Goal: Information Seeking & Learning: Learn about a topic

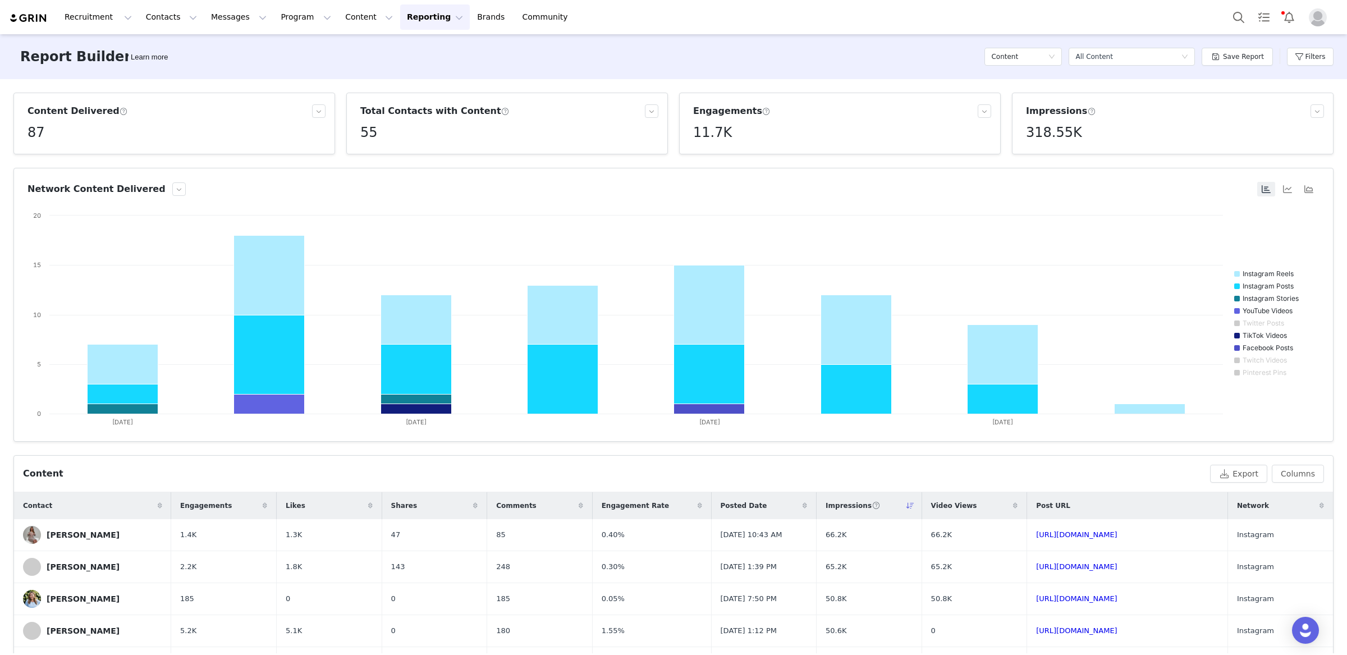
scroll to position [229, 0]
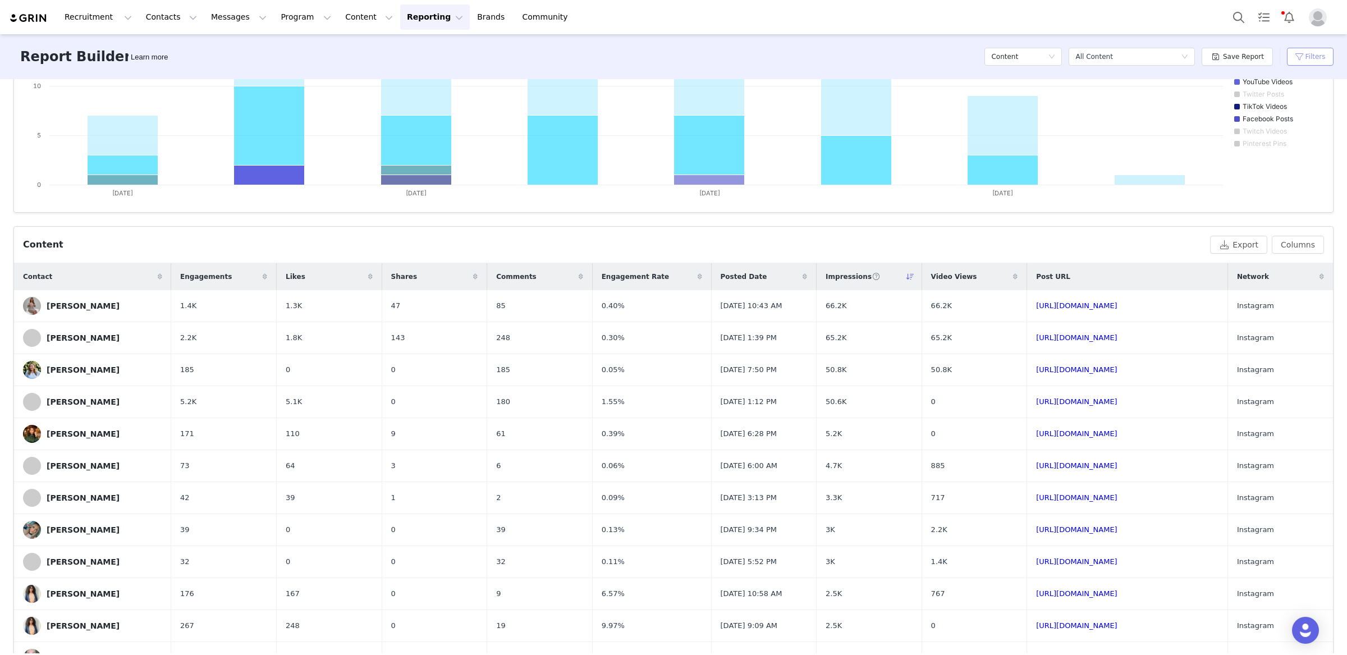
click at [1299, 59] on button "Filters" at bounding box center [1310, 57] width 47 height 18
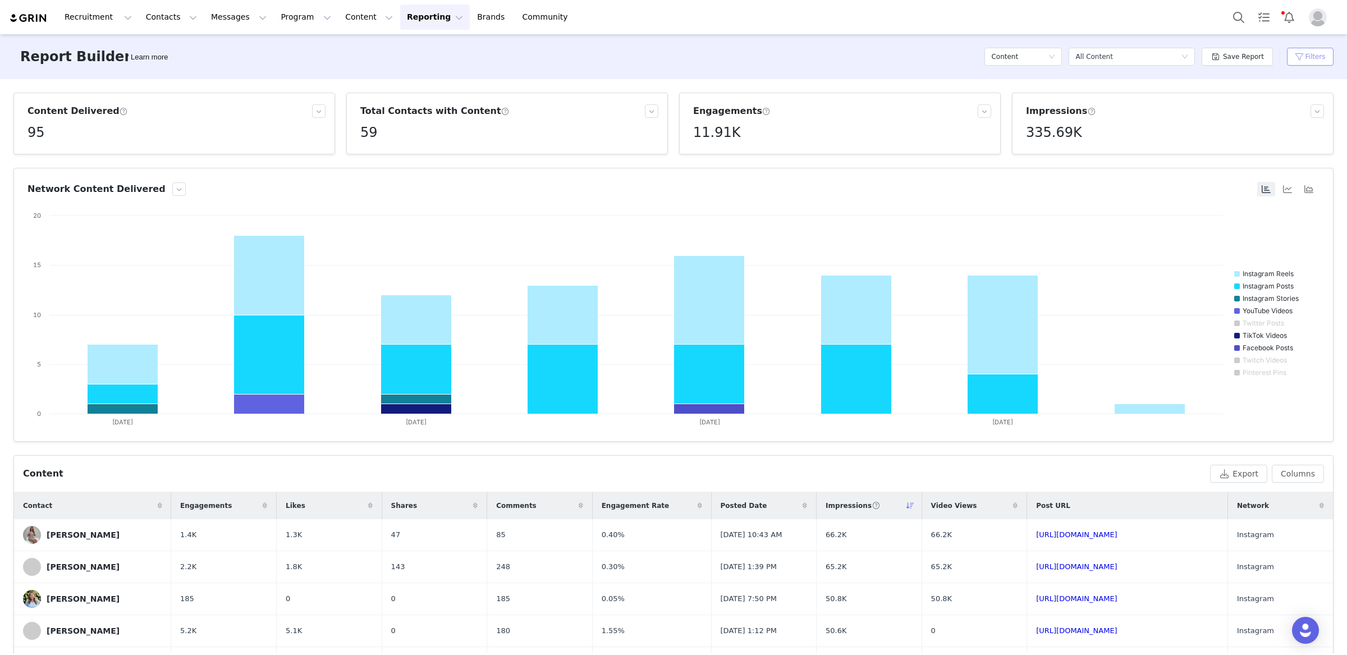
click at [1302, 59] on button "Filters" at bounding box center [1310, 57] width 47 height 18
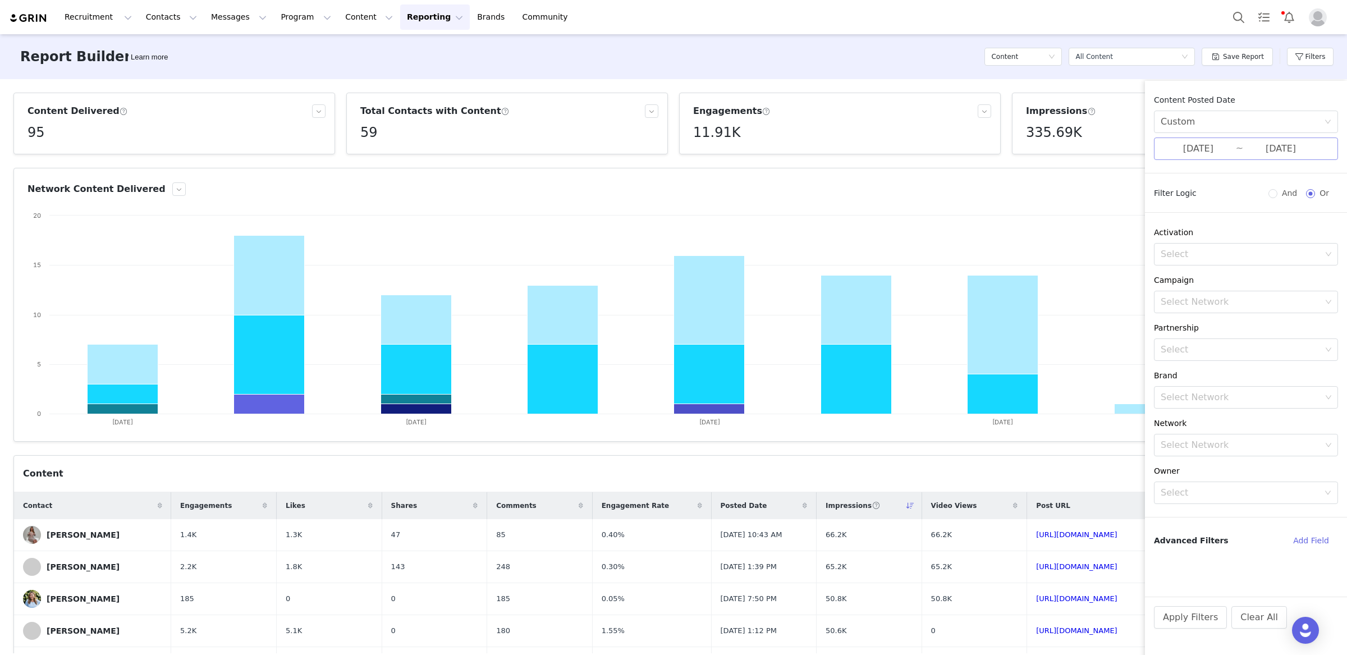
click at [1229, 145] on input "[DATE]" at bounding box center [1198, 148] width 75 height 15
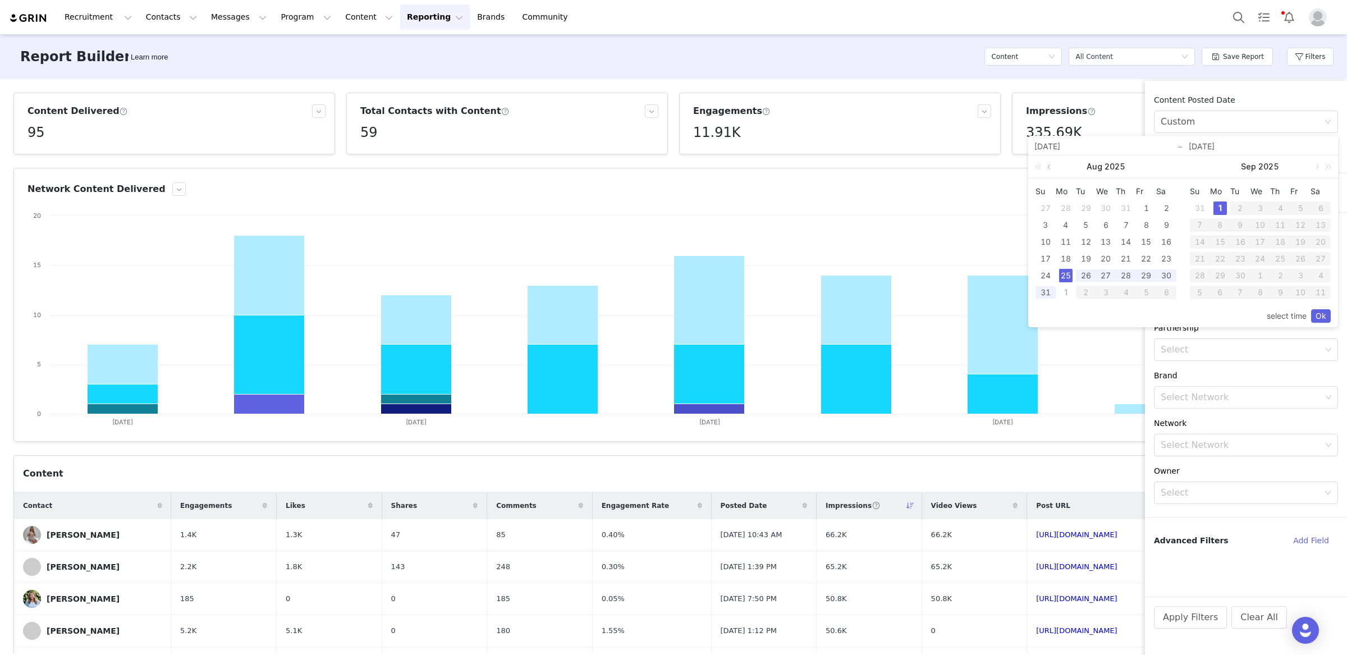
click at [1045, 166] on link at bounding box center [1050, 166] width 10 height 22
click at [1081, 204] on div "1" at bounding box center [1085, 207] width 13 height 13
click at [1222, 206] on div "1" at bounding box center [1219, 207] width 13 height 13
type input "07/01/2025"
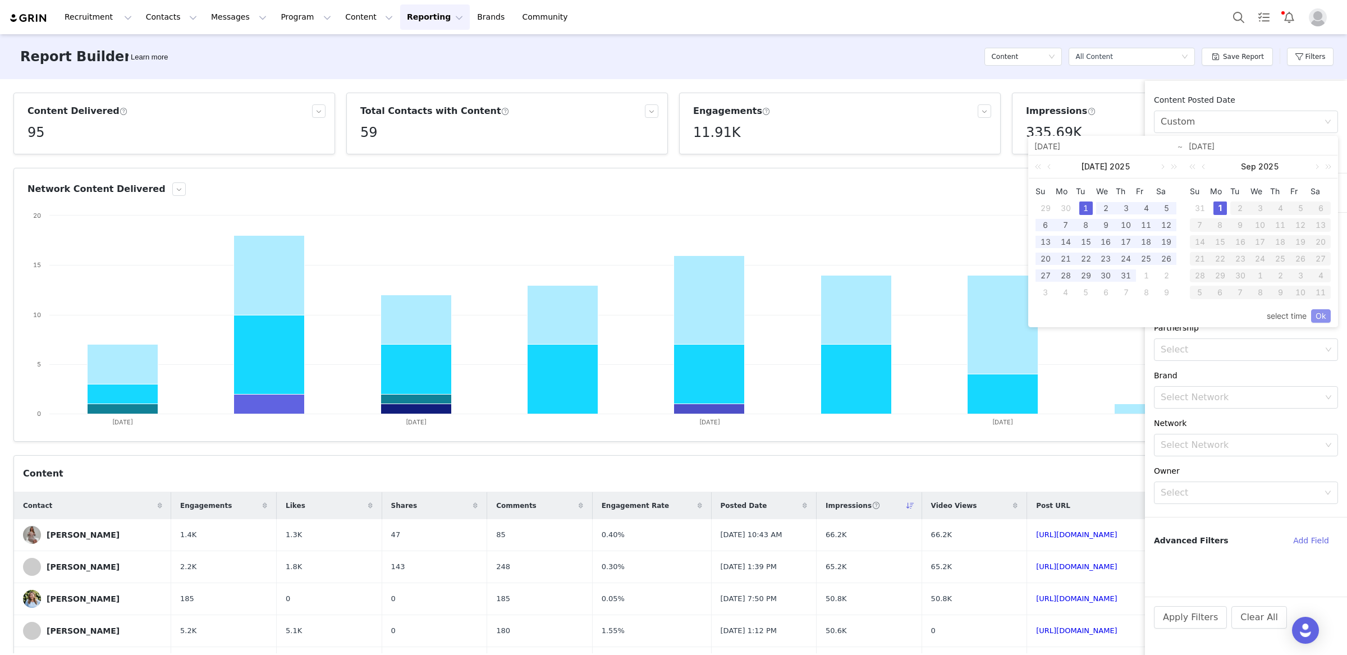
click at [1328, 313] on link "Ok" at bounding box center [1321, 315] width 20 height 13
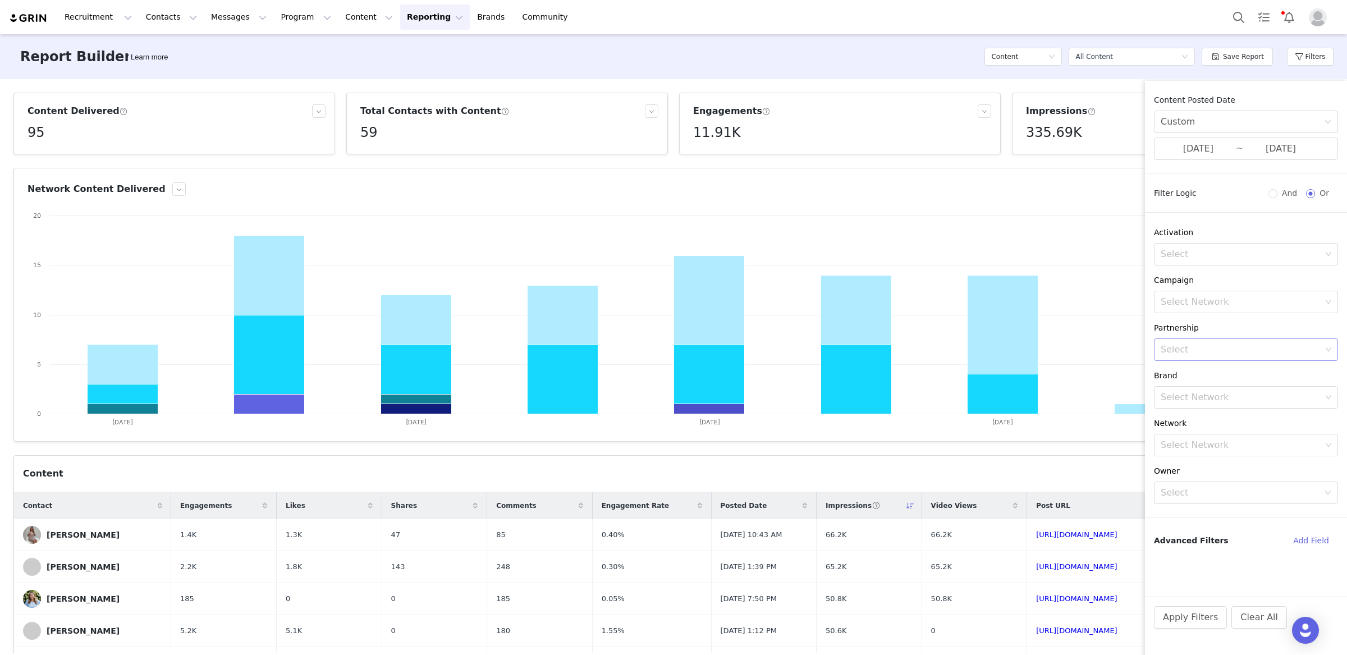
click at [1202, 354] on div "Select" at bounding box center [1241, 349] width 161 height 11
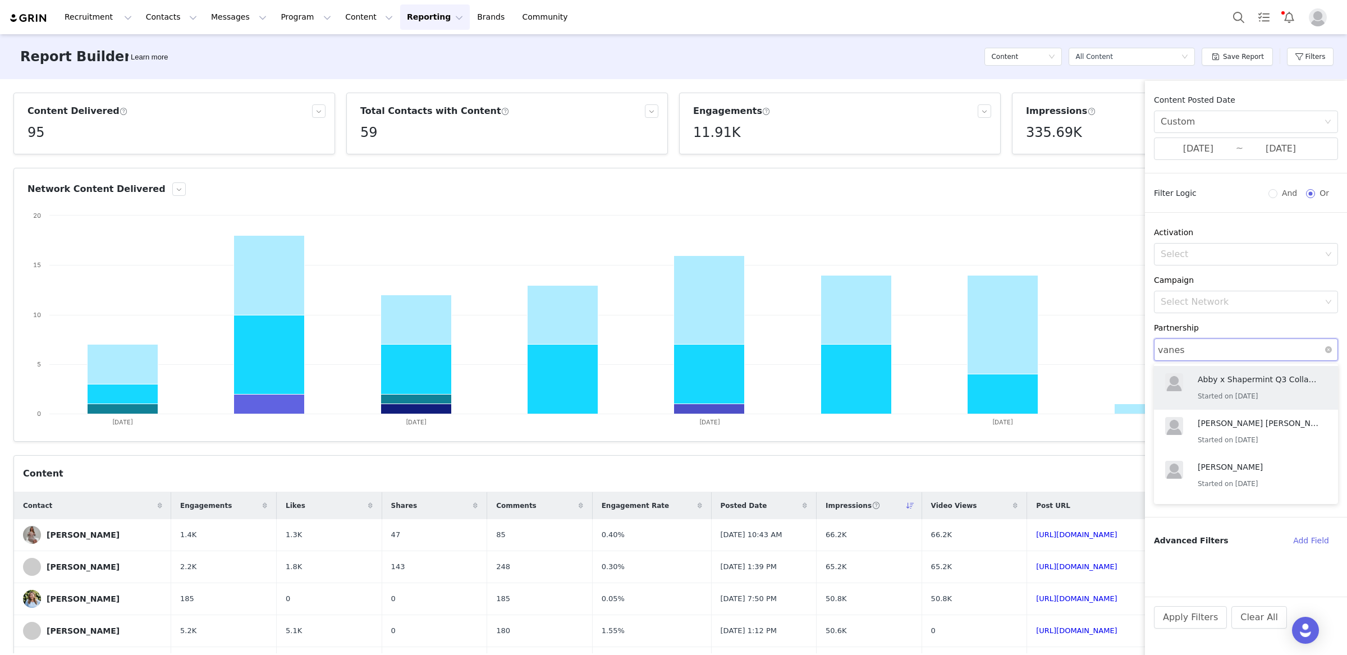
type input "vaness"
click at [1218, 420] on p "Shapermint x Vanessa Q3 Collaboration" at bounding box center [1259, 423] width 123 height 12
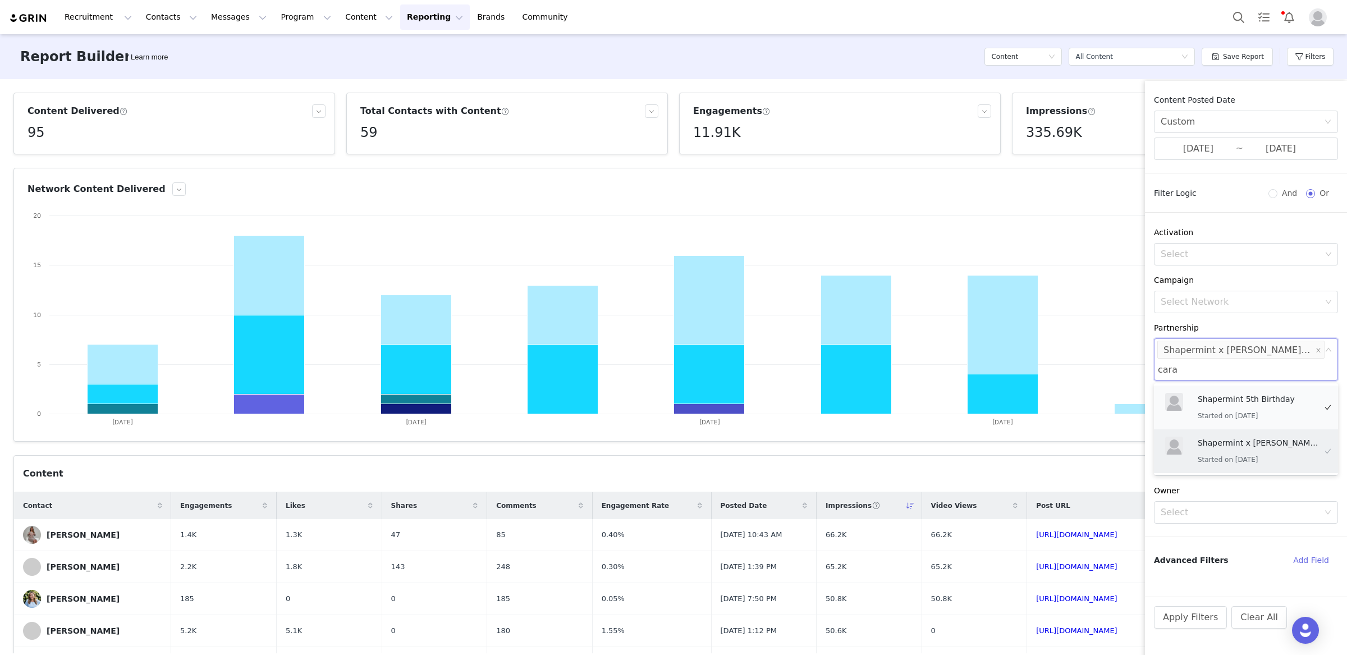
type input "caral"
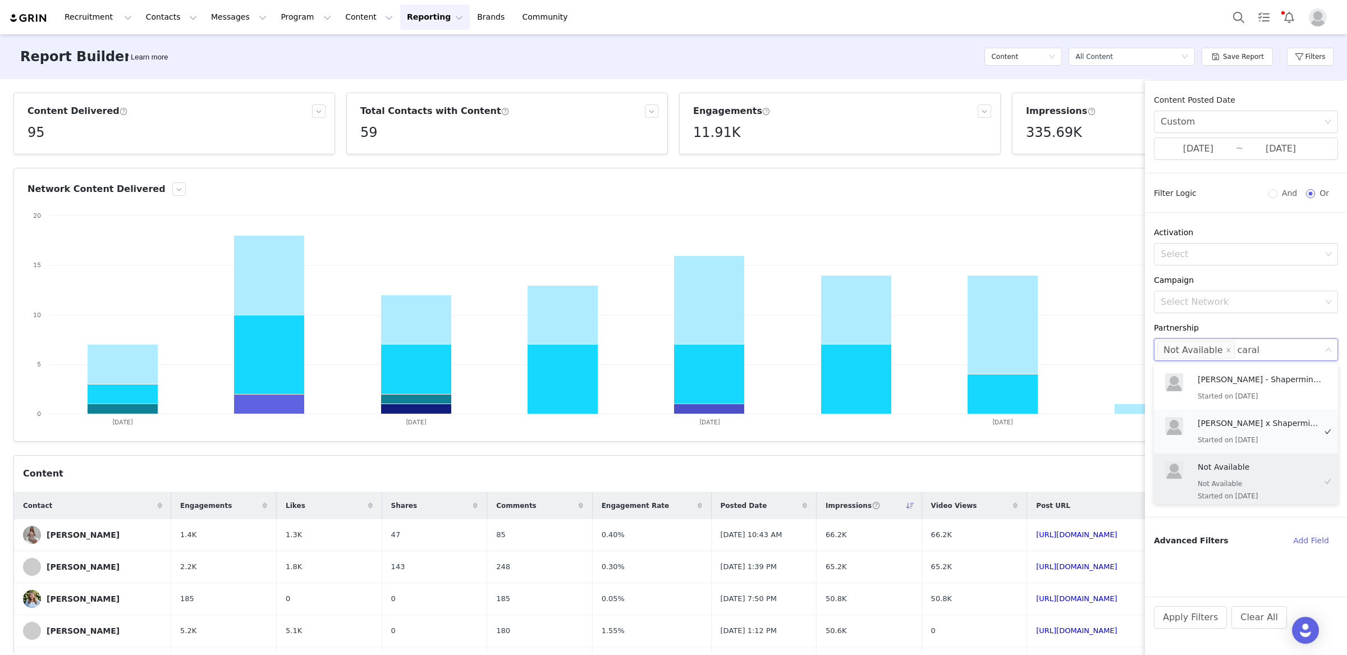
click at [1226, 415] on div "Caralyn x Shapermint Q3 Collaboration Started on 9/1/2025" at bounding box center [1240, 432] width 159 height 38
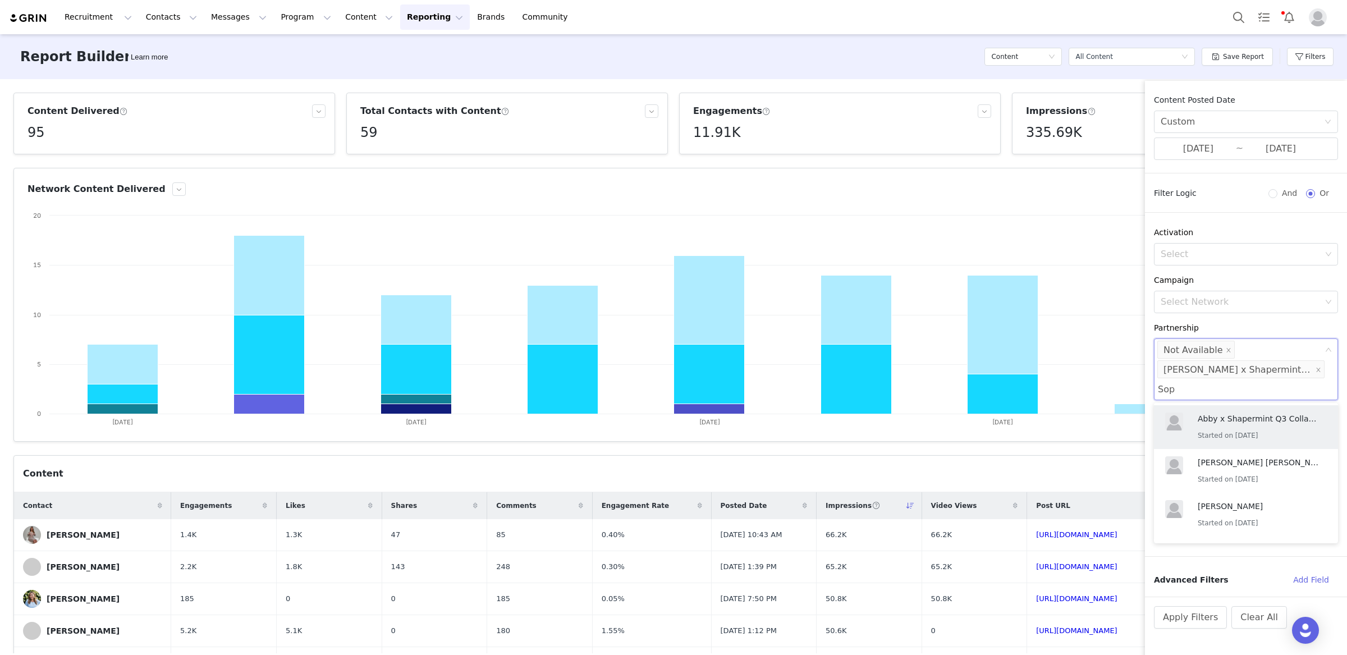
type input "Soph"
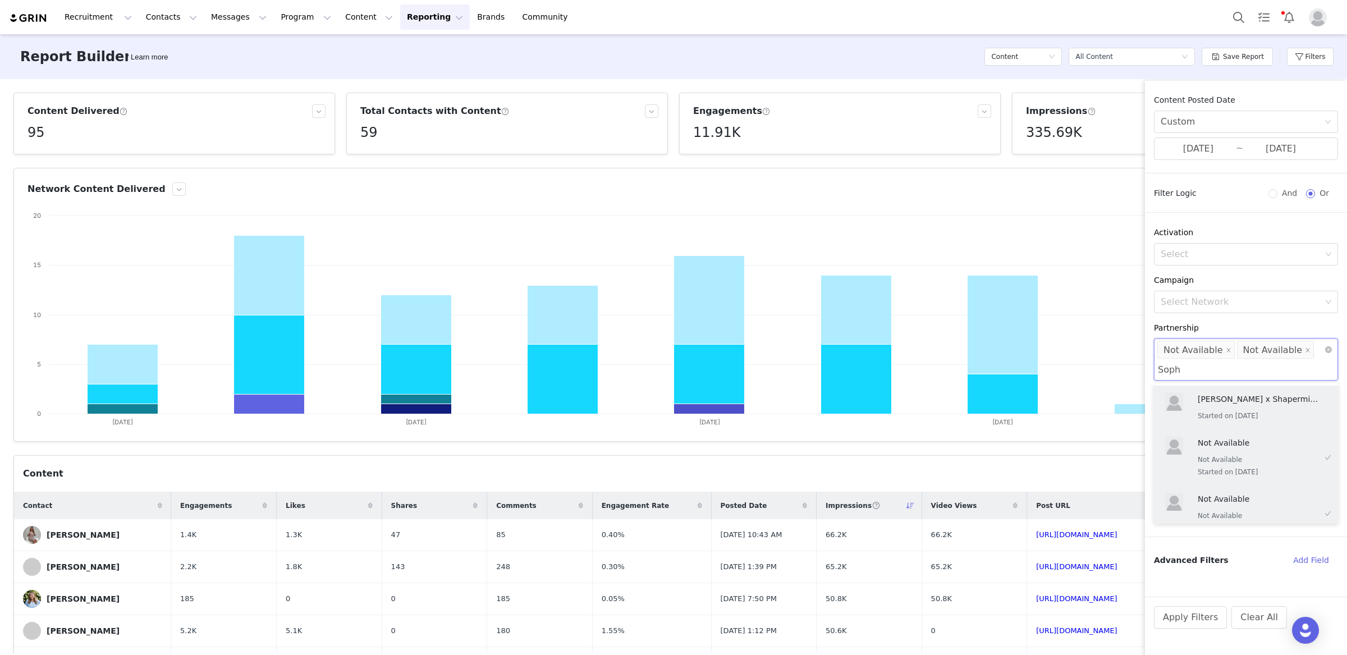
click at [1262, 398] on p "Sophie x Shapermint Q3 Partnership" at bounding box center [1259, 399] width 123 height 12
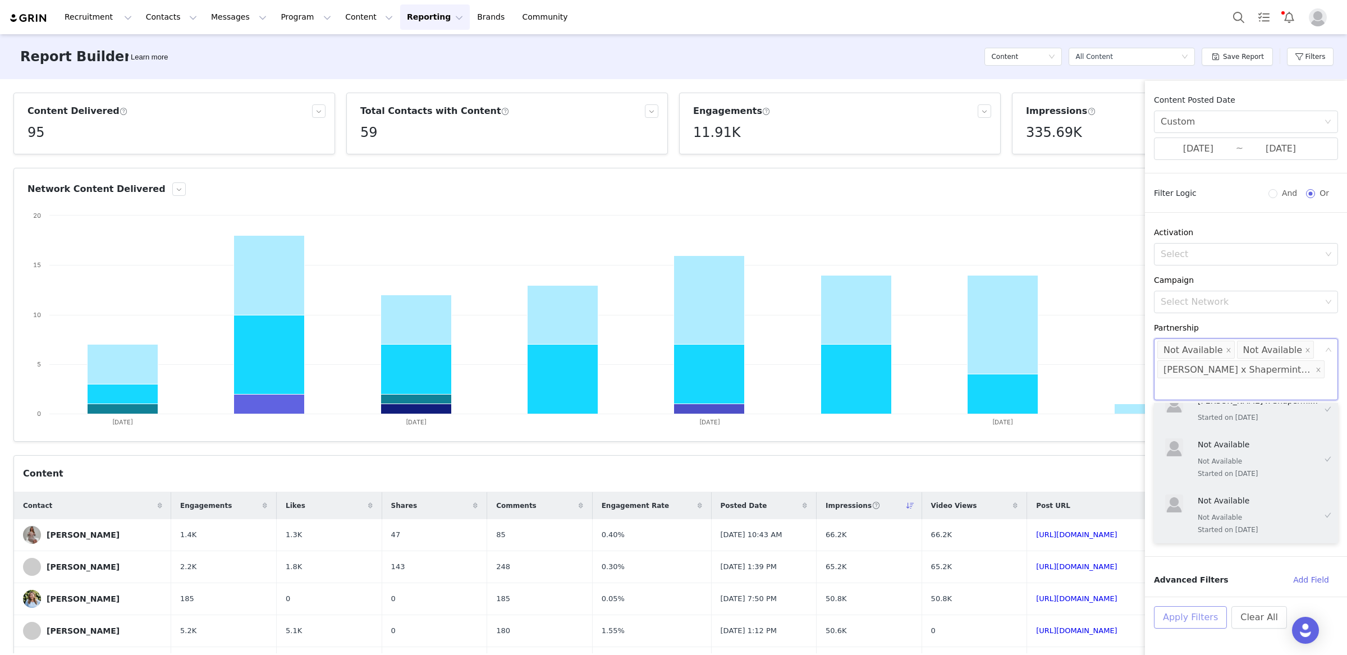
click at [1205, 613] on button "Apply Filters" at bounding box center [1190, 617] width 73 height 22
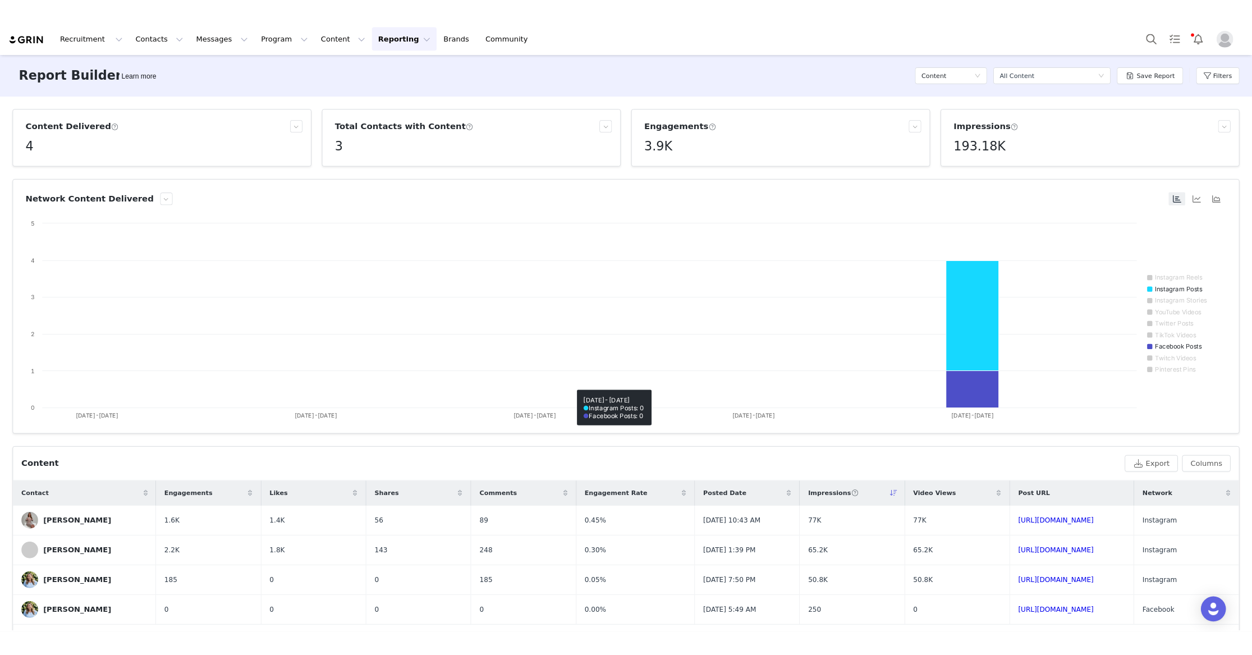
scroll to position [40, 0]
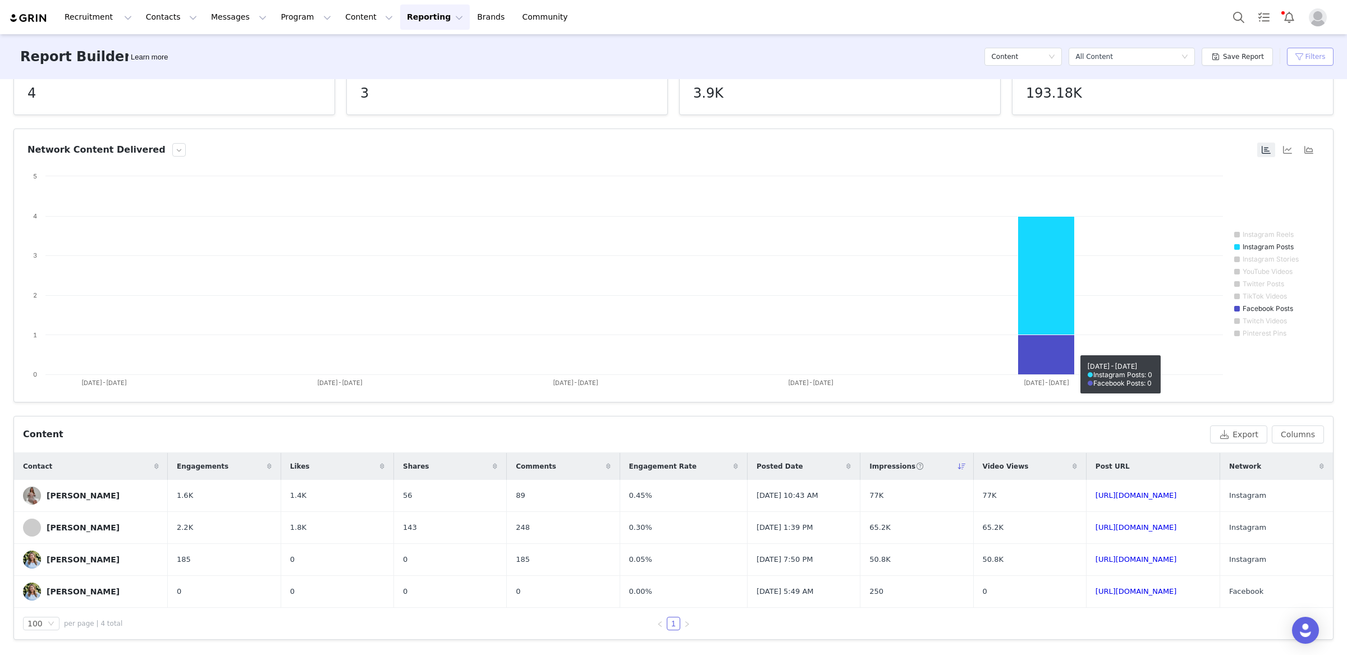
click at [1331, 51] on button "Filters" at bounding box center [1310, 57] width 47 height 18
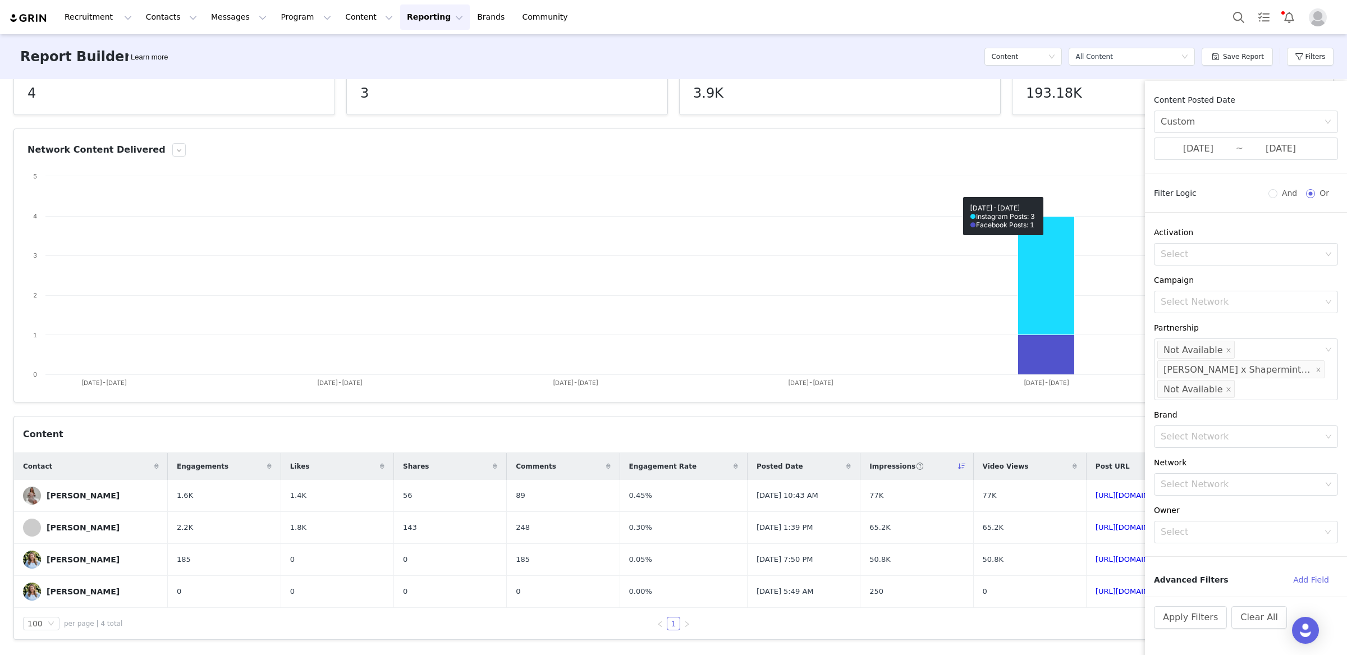
click at [893, 58] on div "Report Builder Learn more Content Select a report All Content Save Report Filte…" at bounding box center [673, 56] width 1347 height 45
click at [1186, 611] on button "Apply Filters" at bounding box center [1190, 617] width 73 height 22
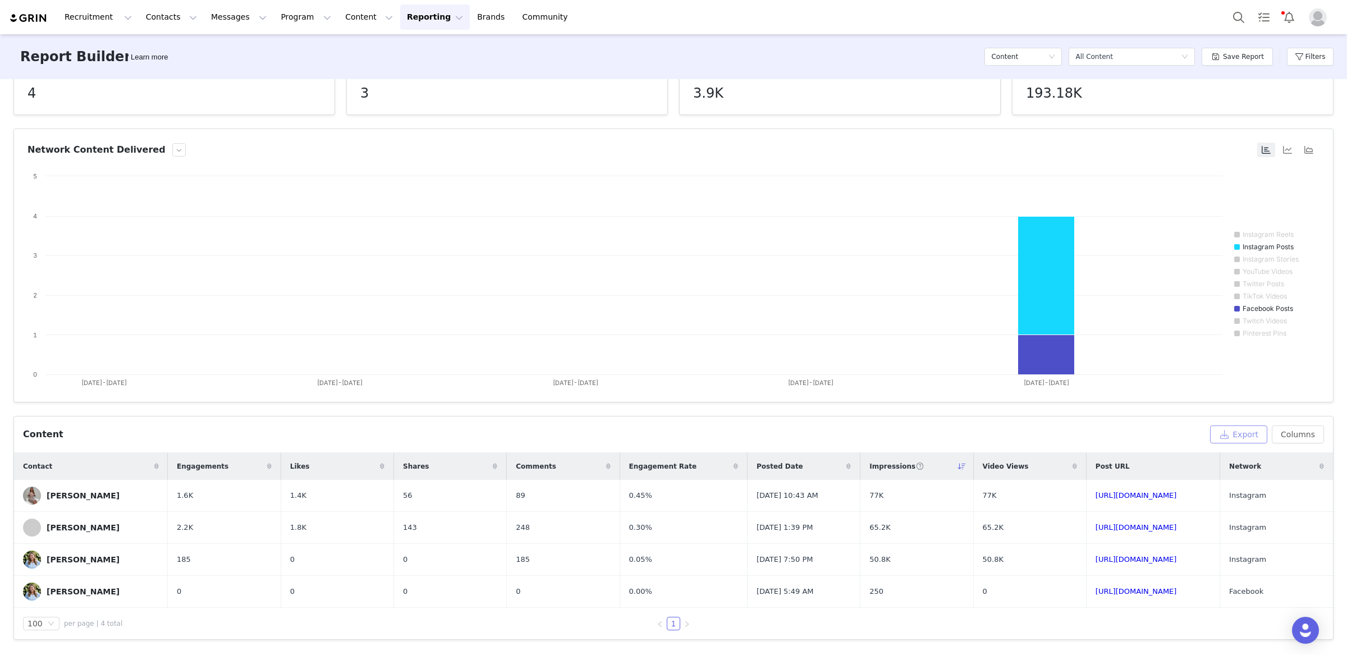
click at [1240, 438] on button "Export" at bounding box center [1238, 434] width 57 height 18
drag, startPoint x: 767, startPoint y: 497, endPoint x: 675, endPoint y: 498, distance: 92.0
click at [748, 498] on td "Aug 29, 2025 10:43 AM" at bounding box center [804, 496] width 113 height 32
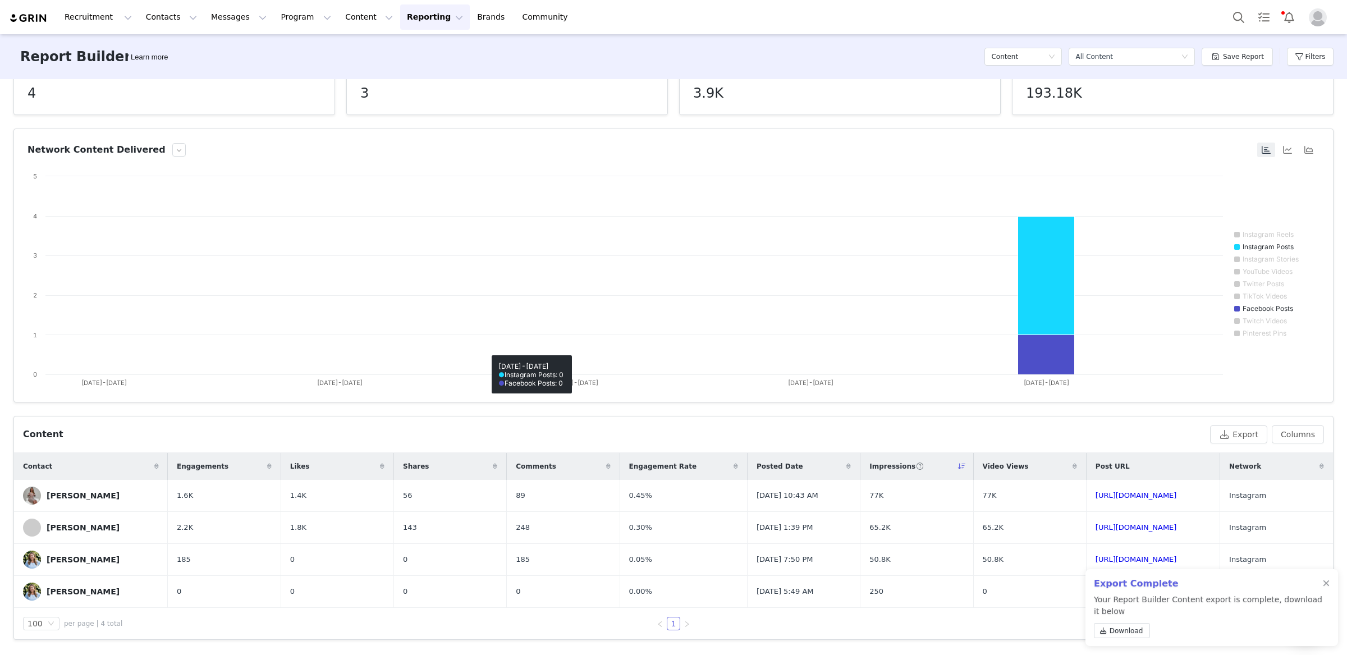
copy span "Aug 29, 2025 10:43 AM"
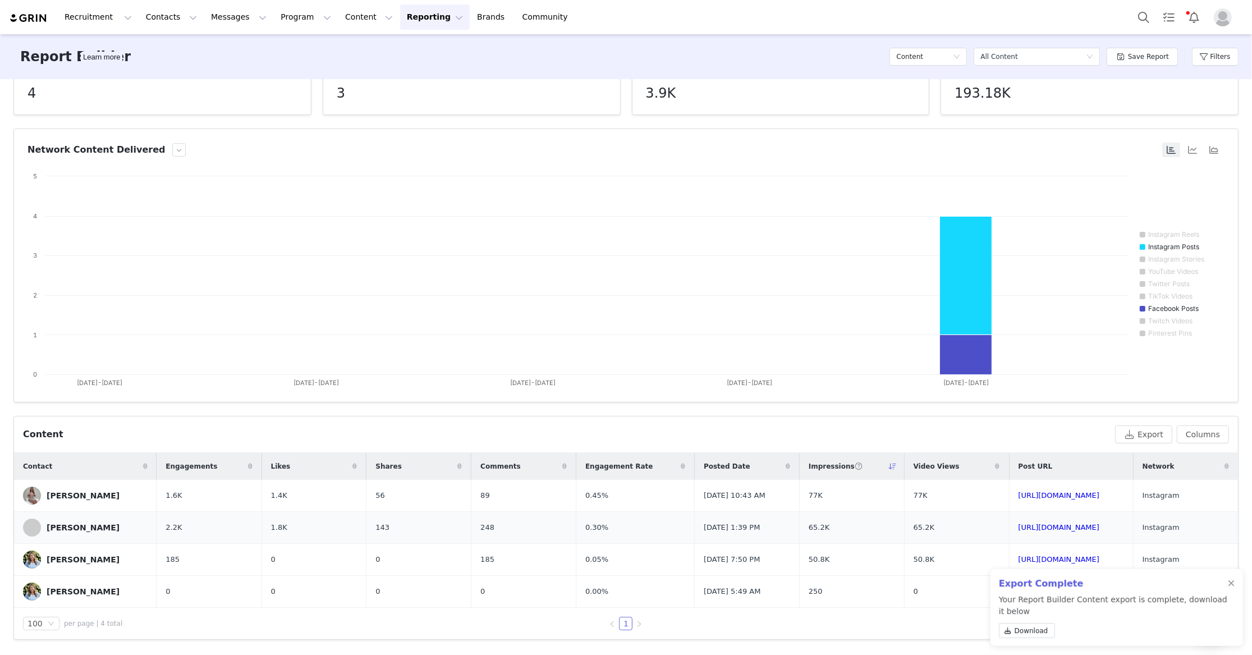
drag, startPoint x: 714, startPoint y: 524, endPoint x: 627, endPoint y: 527, distance: 87.0
click at [695, 527] on td "Aug 27, 2025 1:39 PM" at bounding box center [747, 528] width 105 height 32
copy span "Aug 27, 2025 1:39 PM"
click at [1019, 556] on link "https://www.instagram.com/p/DN6vJQZj0zN/" at bounding box center [1059, 559] width 81 height 8
click at [1019, 588] on link "https://www.facebook.com/share/r/1G461mT2Vx/" at bounding box center [1059, 591] width 81 height 8
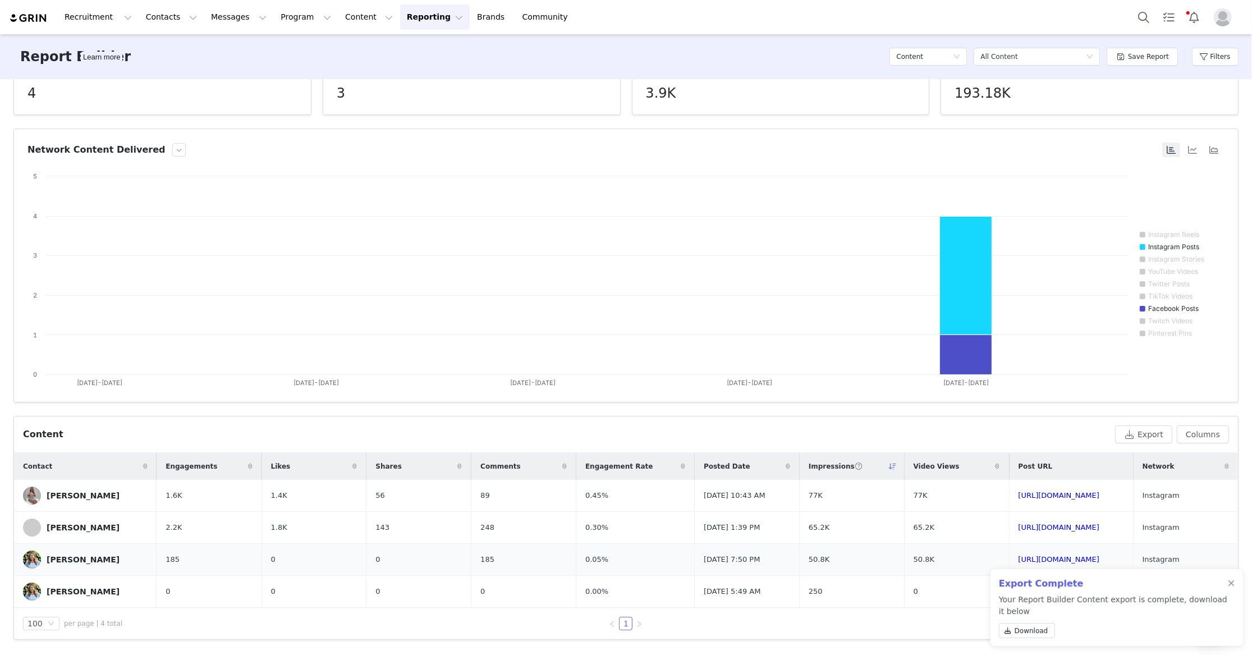
drag, startPoint x: 714, startPoint y: 560, endPoint x: 633, endPoint y: 556, distance: 80.9
click at [695, 556] on td "Aug 28, 2025 7:50 PM" at bounding box center [747, 560] width 105 height 32
copy span "Aug 28, 2025 7:50 PM"
click at [1233, 53] on button "Filters" at bounding box center [1215, 57] width 47 height 18
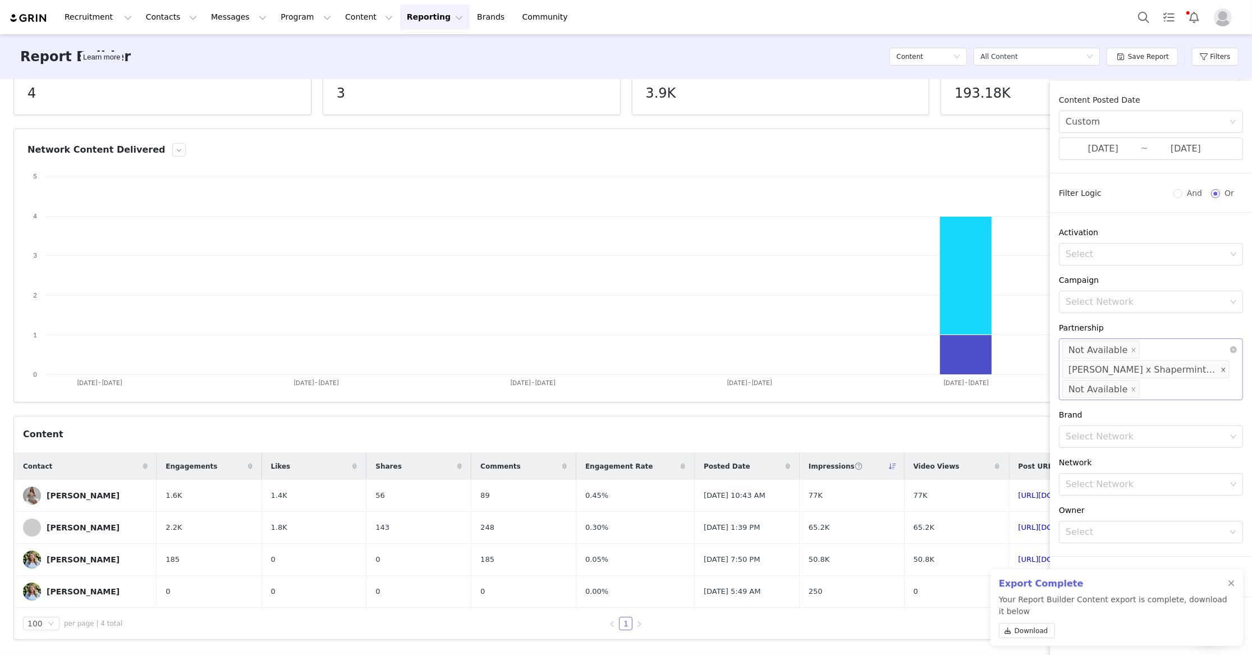
click at [1222, 368] on icon "icon: close" at bounding box center [1224, 370] width 6 height 6
click at [1131, 351] on icon "icon: close" at bounding box center [1134, 350] width 6 height 6
click at [1125, 351] on div "Select" at bounding box center [1146, 349] width 161 height 11
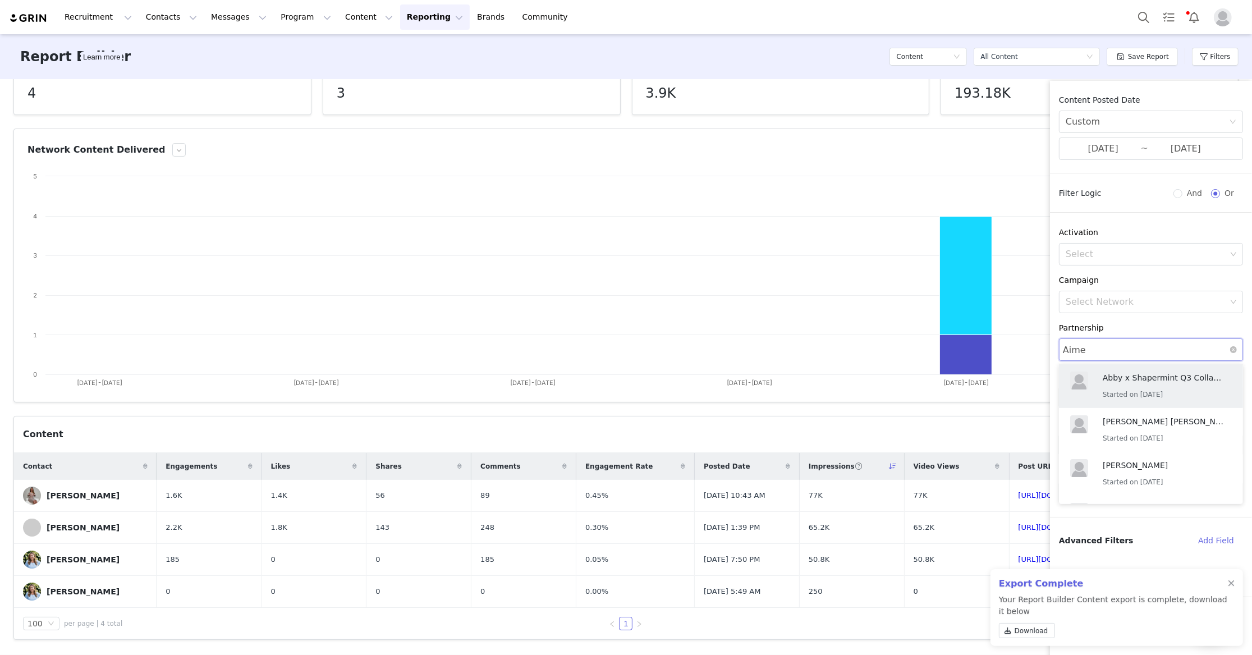
type input "Aimee"
click at [1204, 392] on p "Started on 9/1/2025" at bounding box center [1164, 396] width 123 height 12
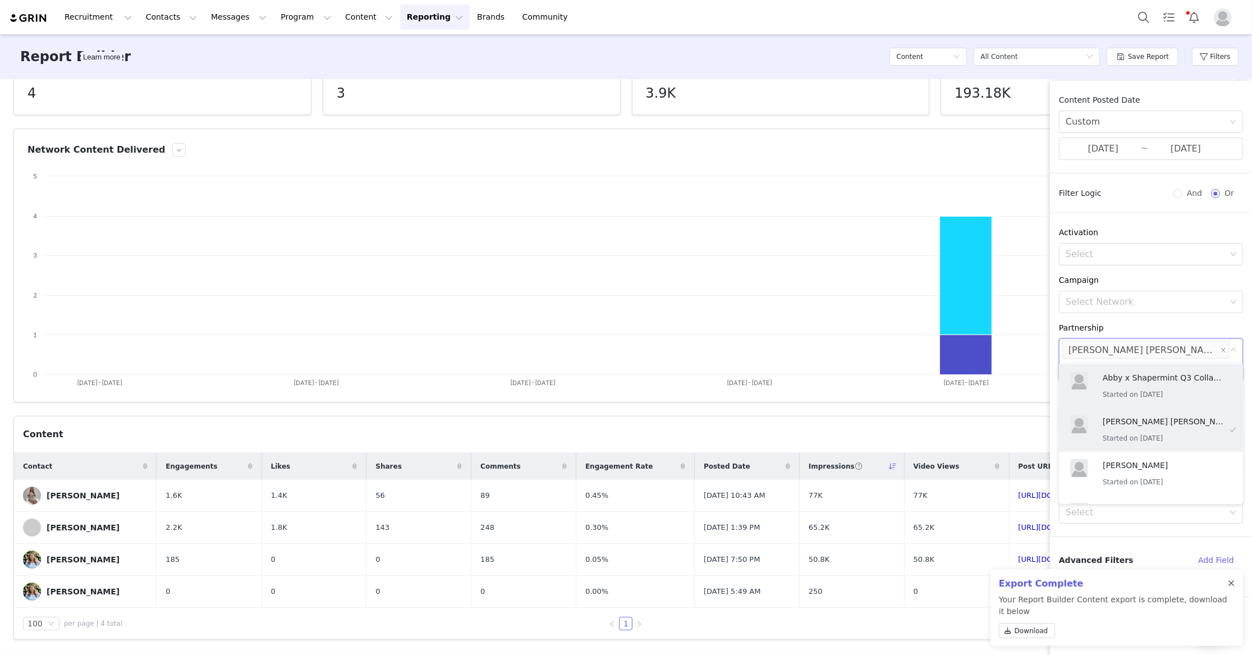
click at [1229, 583] on div at bounding box center [1231, 583] width 7 height 9
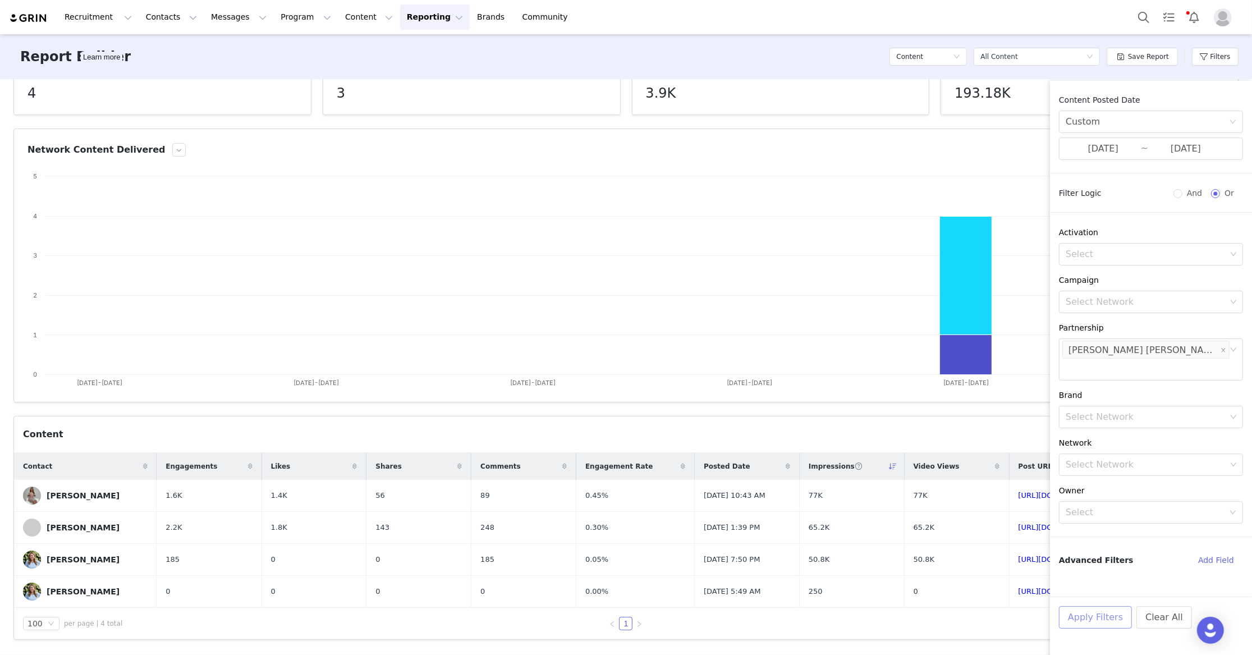
click at [1092, 620] on button "Apply Filters" at bounding box center [1095, 617] width 73 height 22
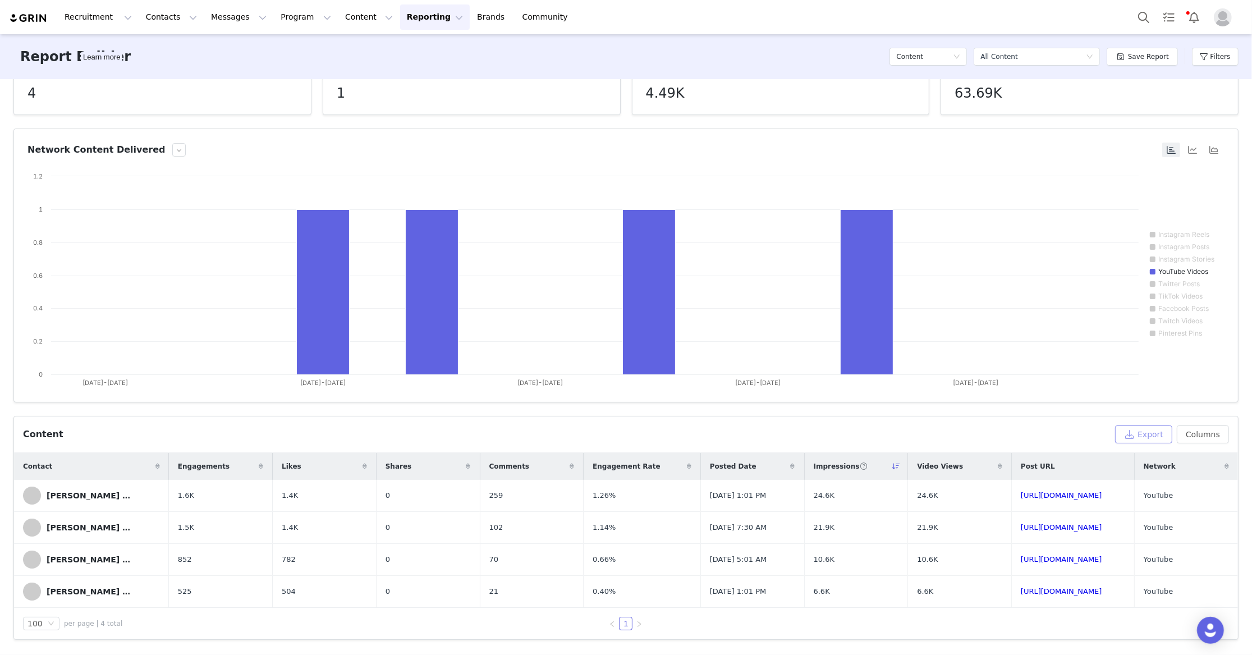
click at [1137, 438] on button "Export" at bounding box center [1143, 434] width 57 height 18
click at [1005, 630] on icon at bounding box center [1008, 630] width 7 height 7
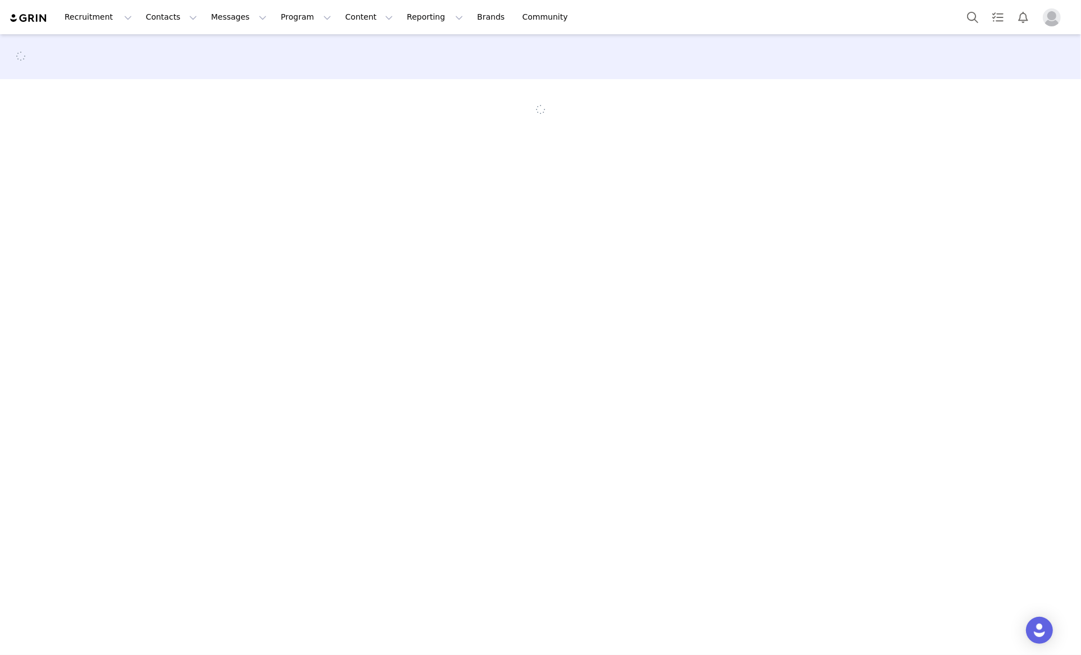
click at [427, 192] on main at bounding box center [540, 343] width 1081 height 619
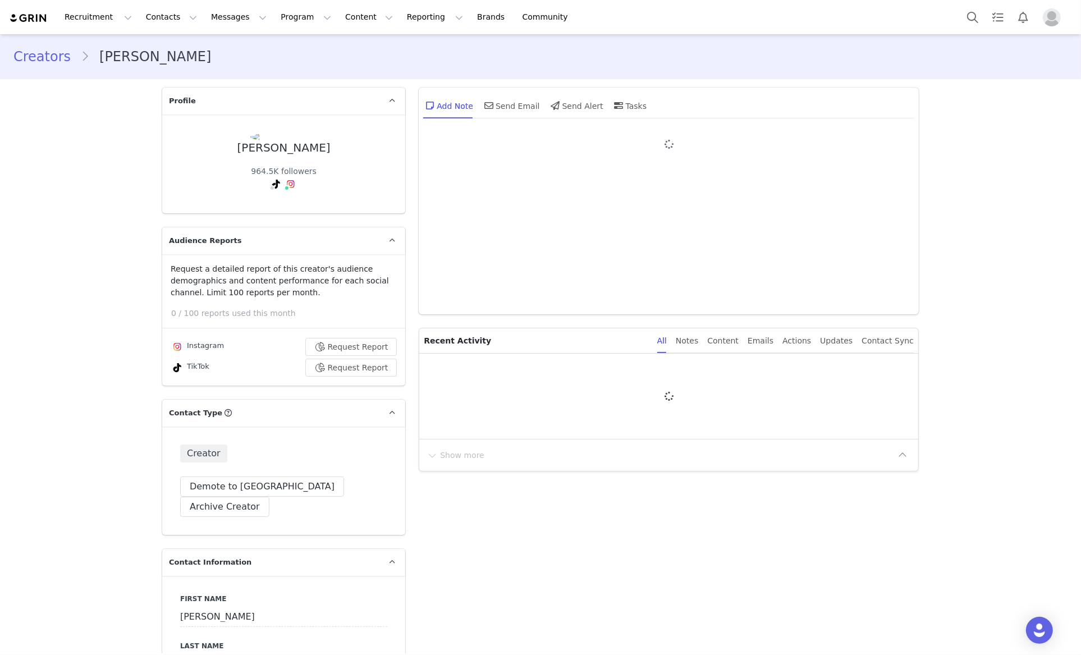
type input "+1 ([GEOGRAPHIC_DATA])"
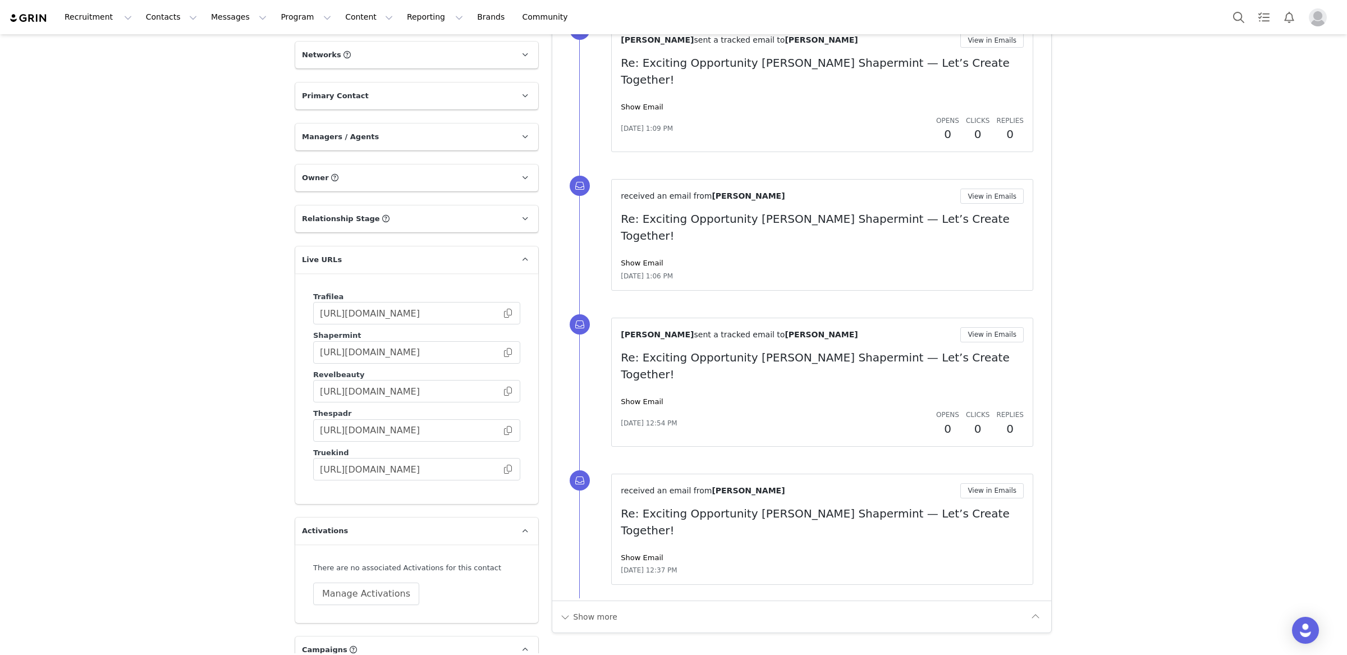
scroll to position [1852, 0]
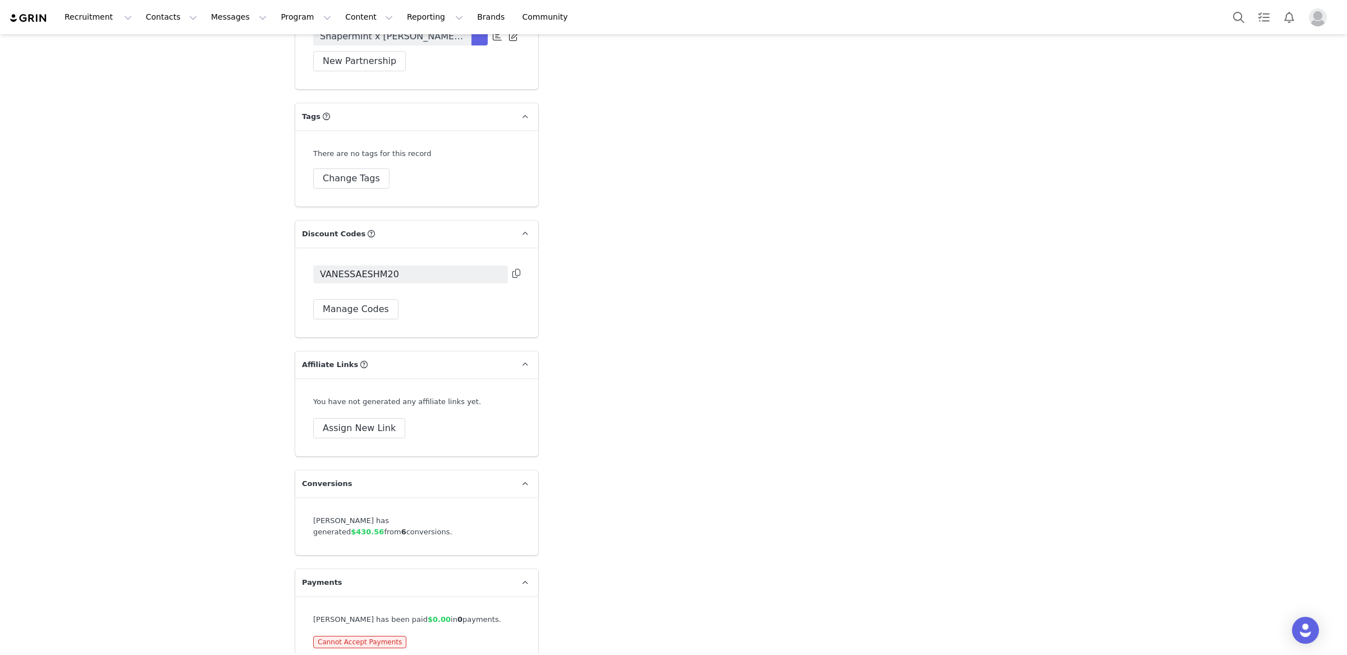
click at [375, 628] on div "Vanessa Etheridge has been paid $0.00 in 0 payments. Cannot Accept Payments" at bounding box center [416, 631] width 243 height 70
click at [428, 569] on p "Payments" at bounding box center [403, 582] width 216 height 27
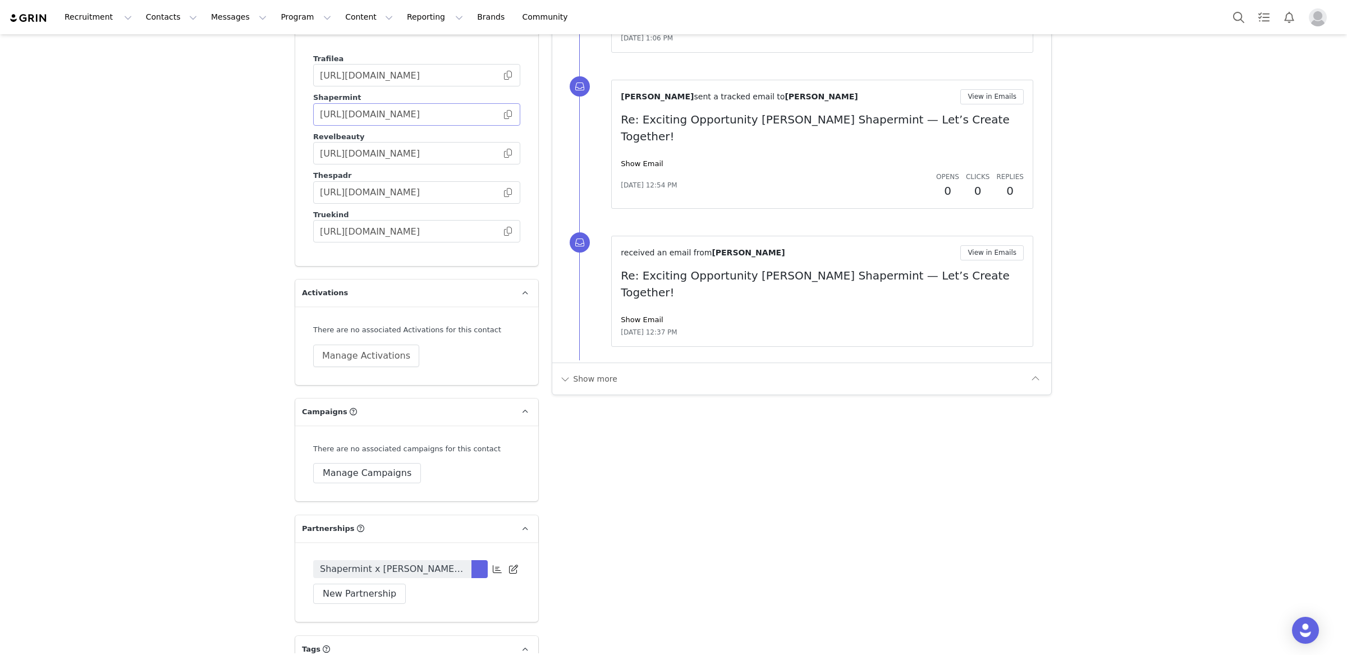
scroll to position [1311, 0]
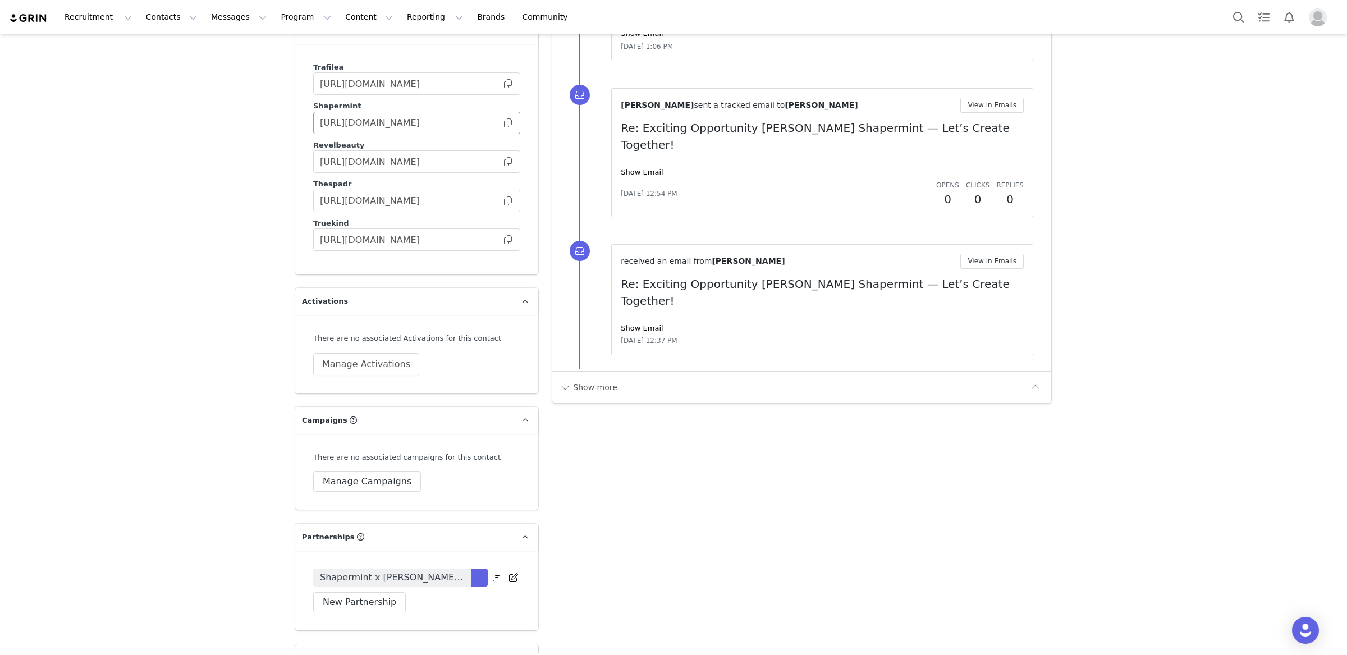
click at [502, 123] on span at bounding box center [507, 123] width 11 height 0
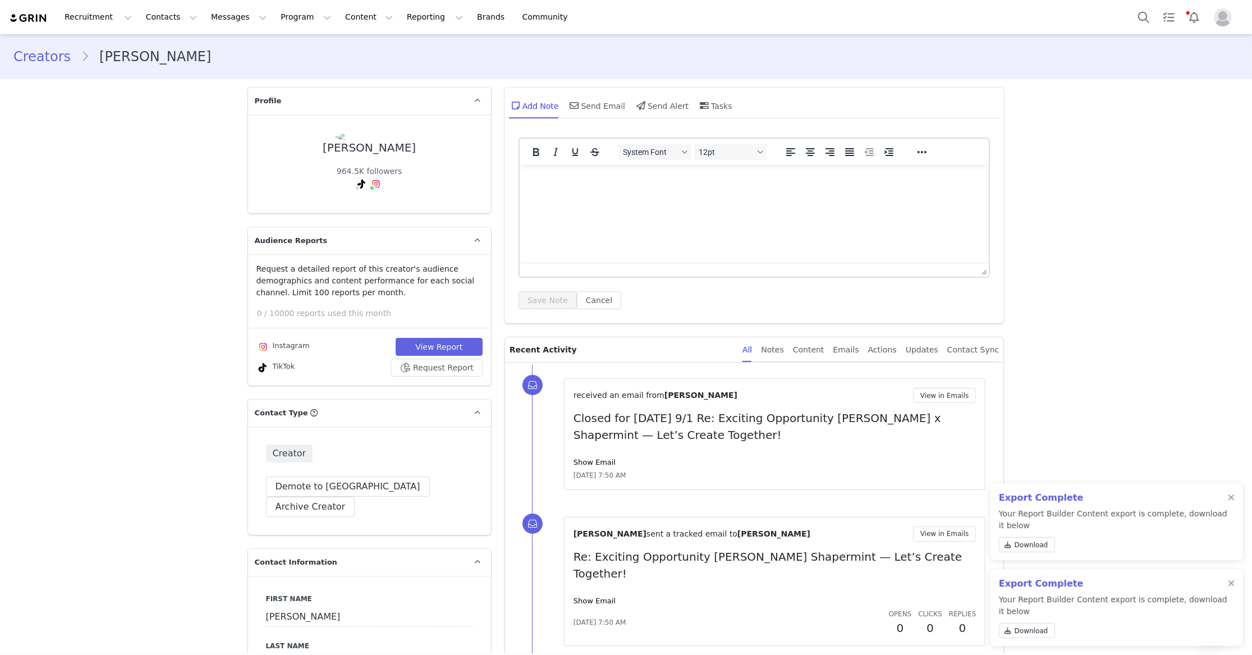
scroll to position [1311, 0]
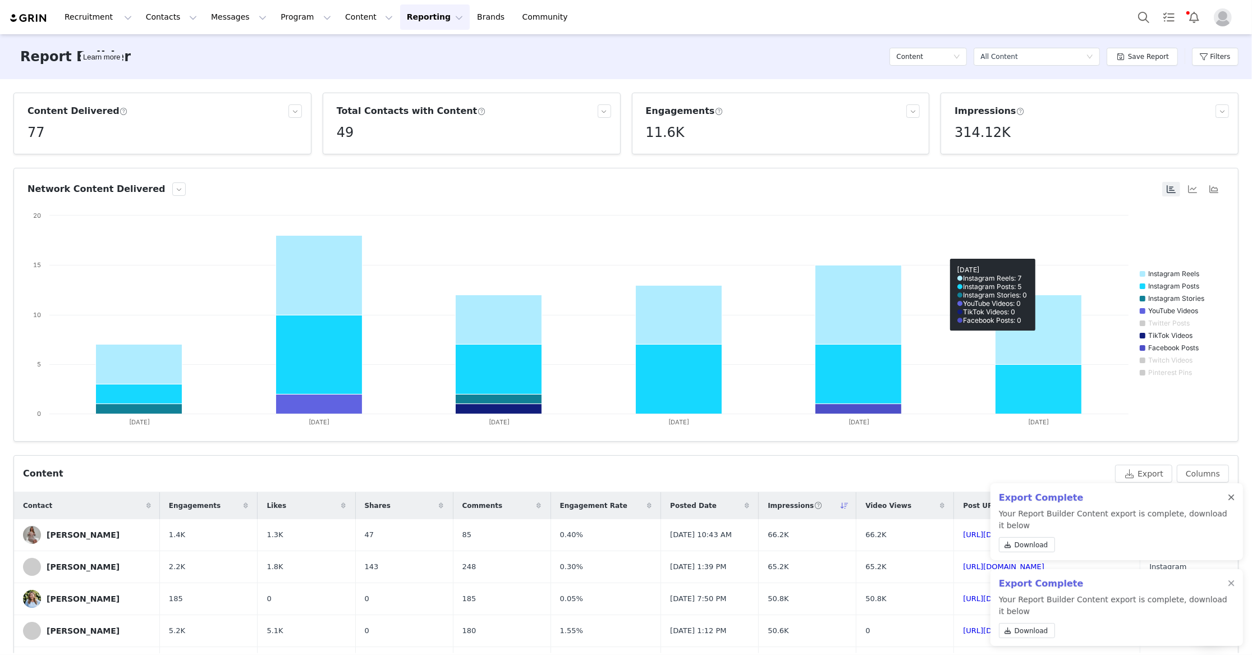
click at [1234, 497] on div at bounding box center [1231, 497] width 7 height 9
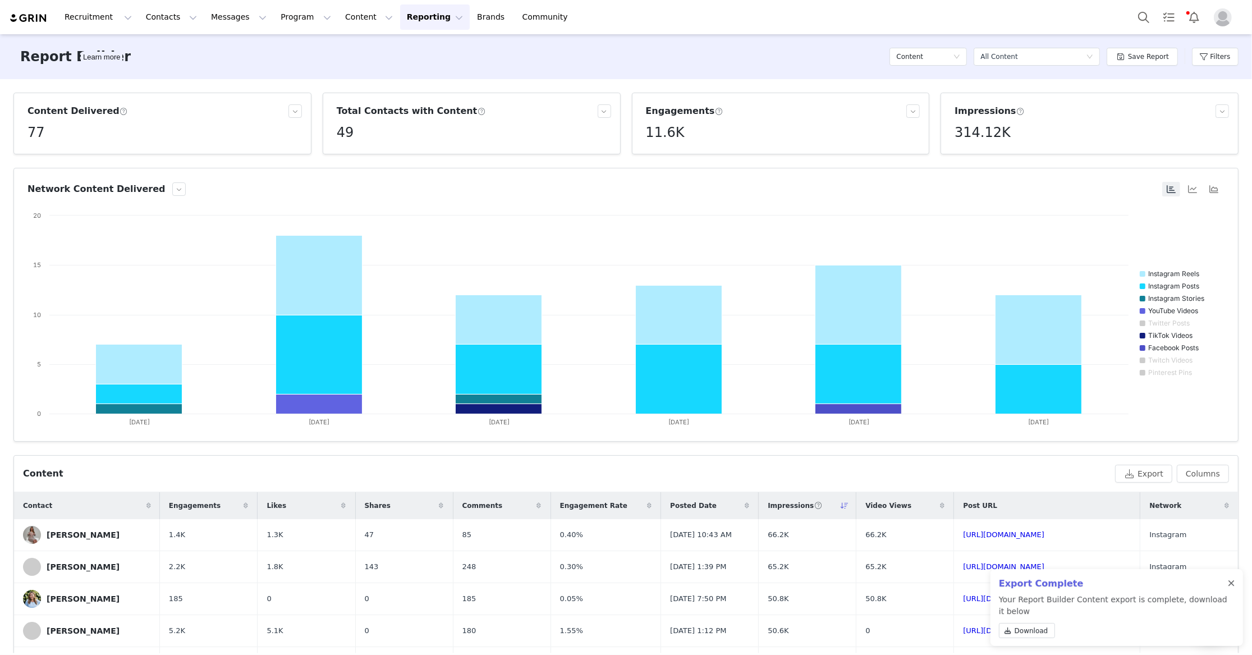
click at [1232, 580] on div at bounding box center [1231, 583] width 7 height 9
click at [1217, 65] on button "Filters" at bounding box center [1215, 57] width 47 height 18
type input "07/01/2025"
type input "09/01/2025"
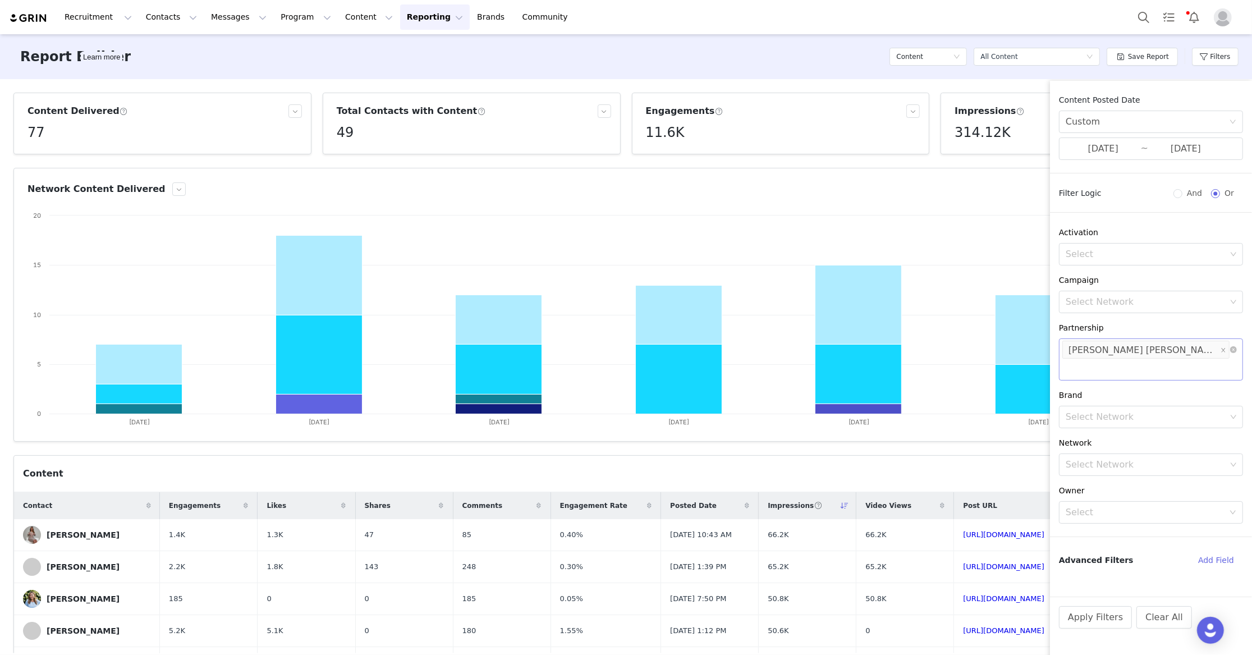
click at [1172, 349] on li "Aimee MIchelle Q3 2025" at bounding box center [1145, 350] width 167 height 18
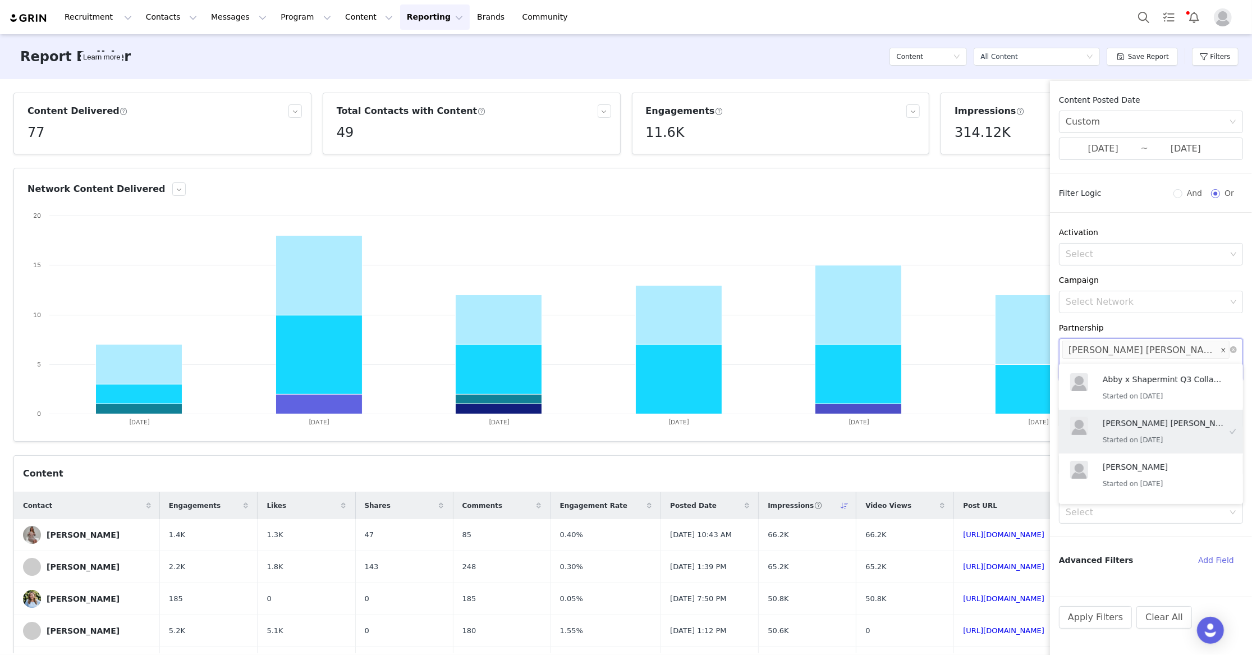
click at [1221, 350] on icon "icon: close" at bounding box center [1224, 350] width 6 height 6
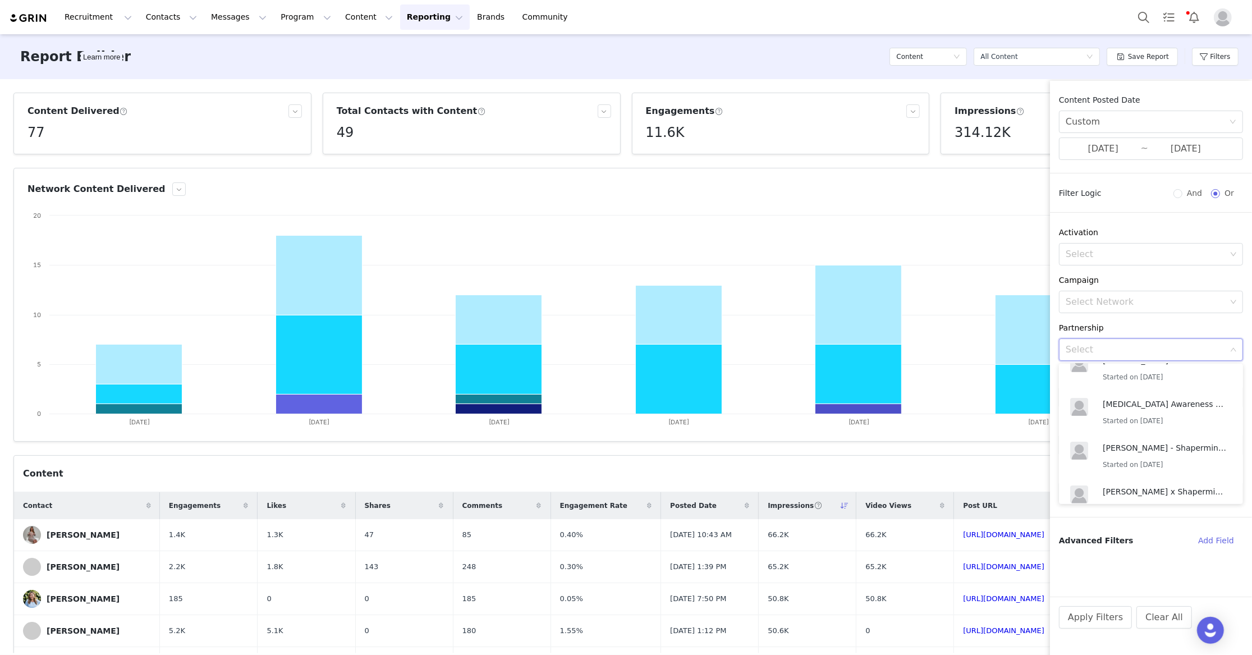
scroll to position [694, 0]
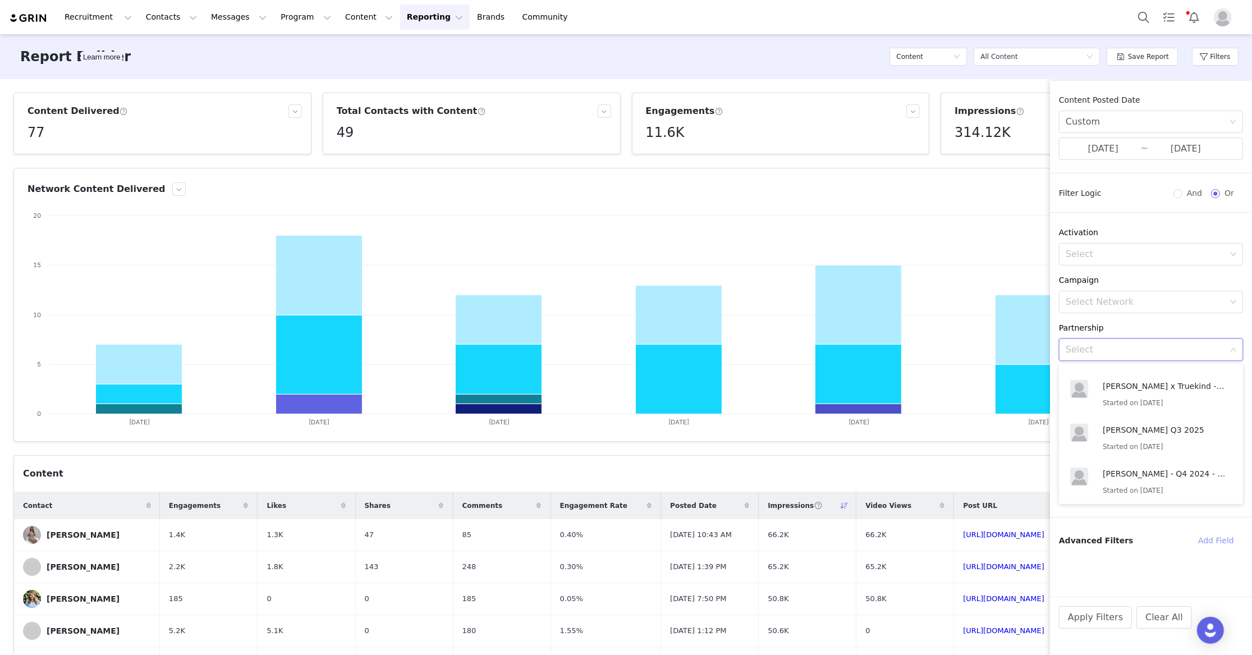
click at [1217, 548] on button "Add Field" at bounding box center [1216, 541] width 54 height 18
click at [1093, 565] on div "Custom Field Delete" at bounding box center [1151, 556] width 184 height 18
click at [1098, 575] on div "Select" at bounding box center [1145, 576] width 158 height 11
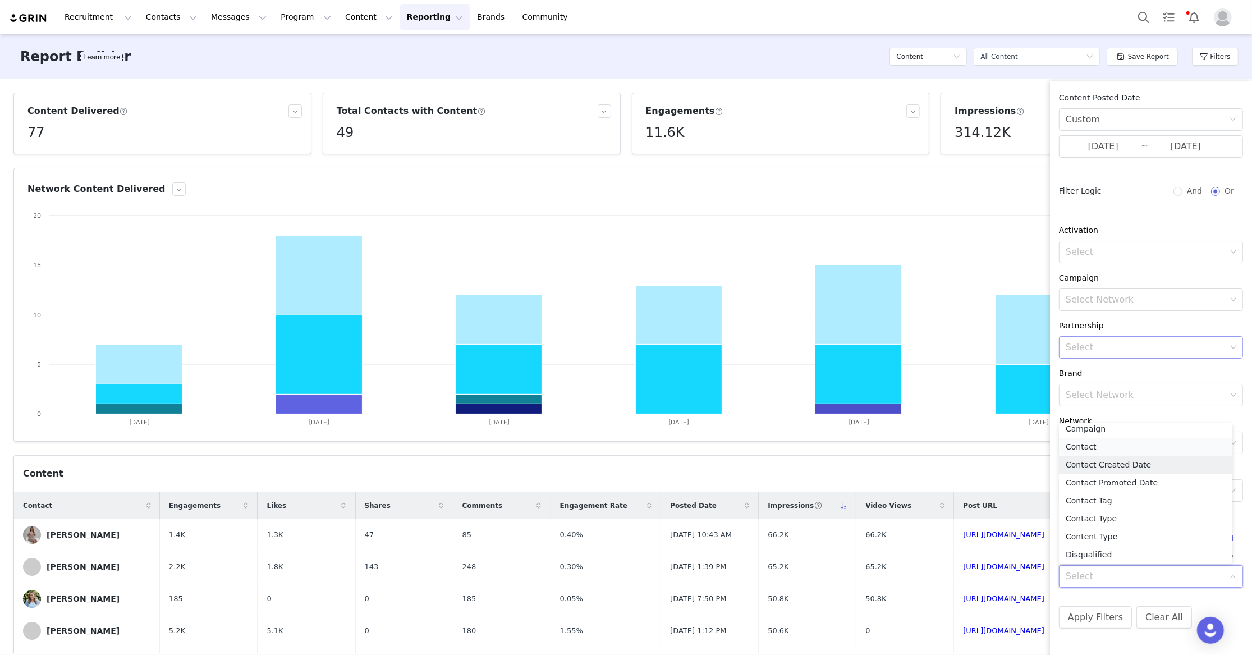
scroll to position [90, 0]
click at [1117, 487] on li "Contact Tag" at bounding box center [1145, 488] width 173 height 18
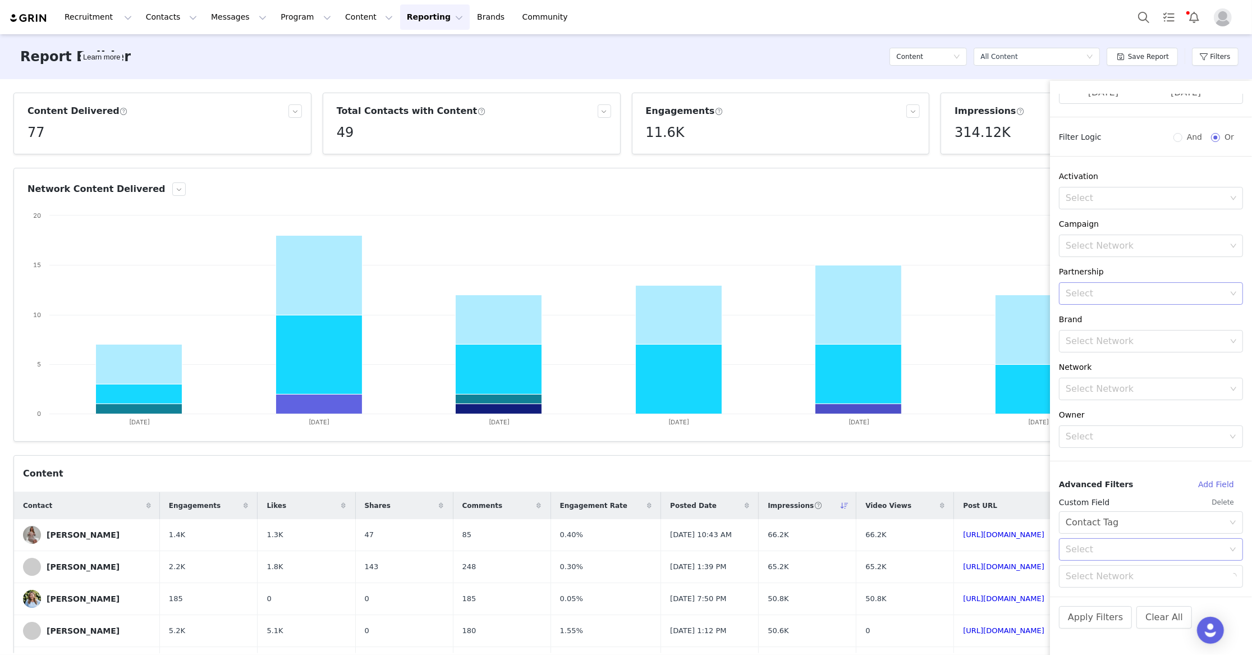
scroll to position [57, 0]
click at [1132, 551] on div "Select" at bounding box center [1145, 549] width 158 height 11
click at [1125, 578] on li "Is" at bounding box center [1145, 574] width 173 height 18
click at [1125, 578] on div "Select Network" at bounding box center [1146, 576] width 161 height 11
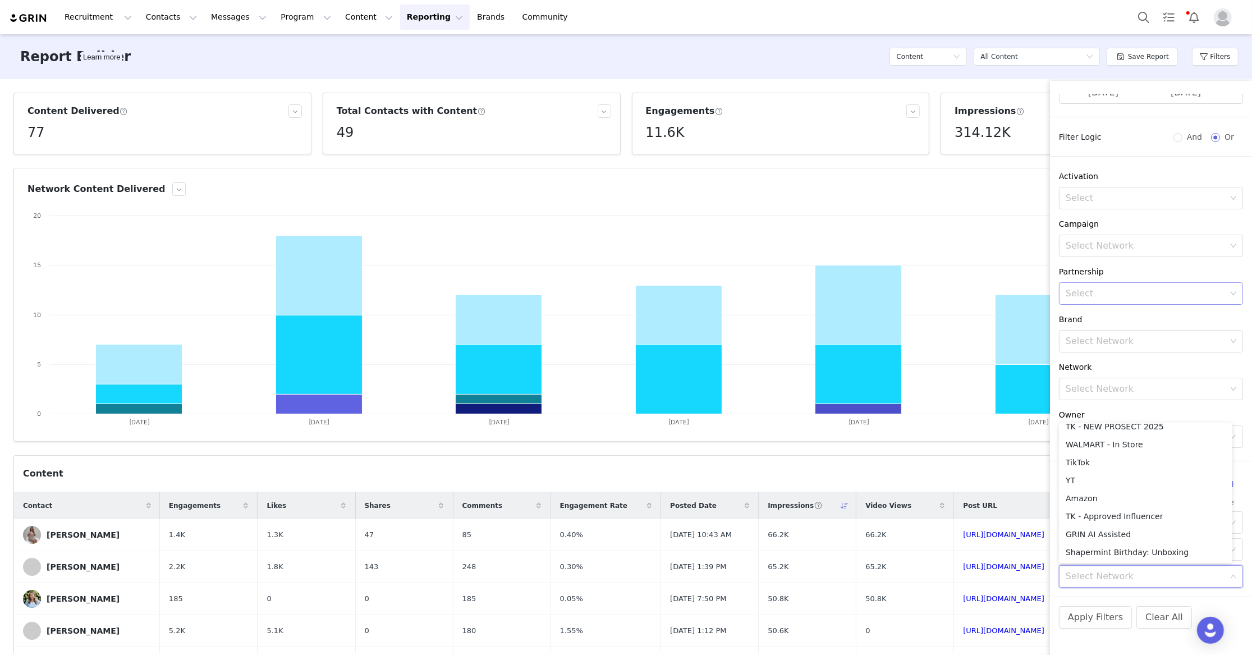
click at [1200, 593] on div "Content Posted Date Custom 07/01/2025 ~ 09/01/2025 Filter Logic And Or Activati…" at bounding box center [1151, 345] width 202 height 502
click at [1146, 514] on div "Select Contact Tag" at bounding box center [1147, 522] width 163 height 21
click at [1115, 478] on li "Relationship Stage" at bounding box center [1145, 480] width 173 height 18
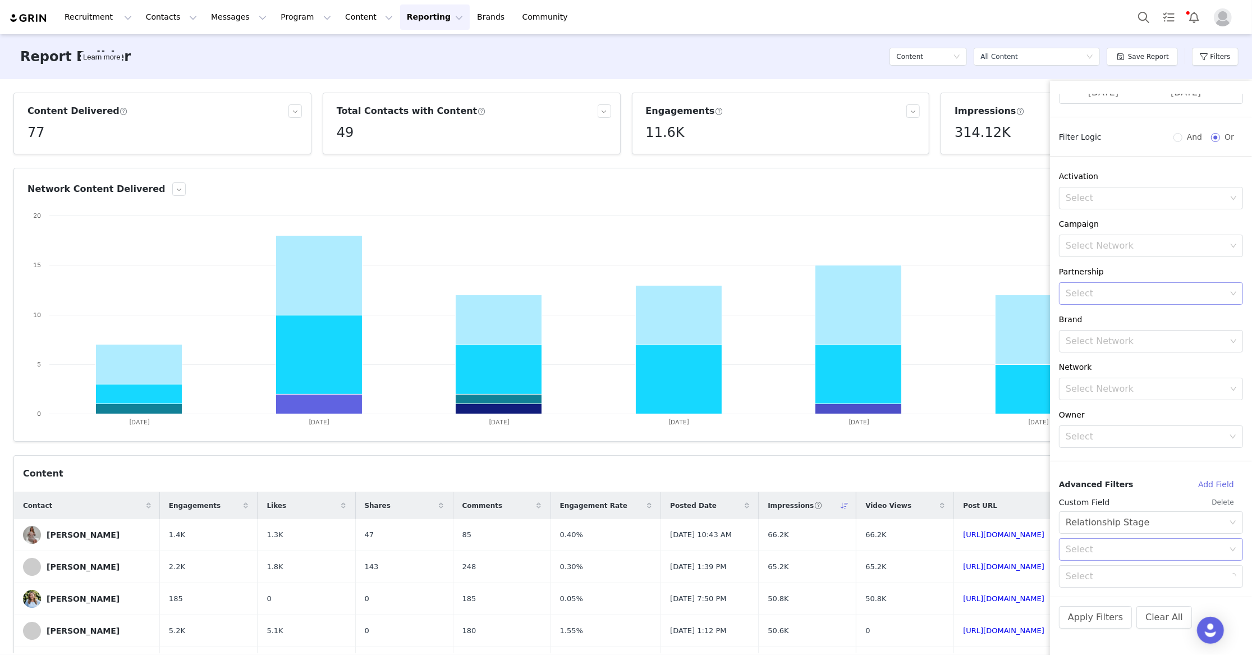
click at [1128, 549] on div "Select" at bounding box center [1145, 549] width 158 height 11
click at [1124, 569] on li "Is" at bounding box center [1145, 574] width 173 height 18
click at [1125, 569] on div "Select" at bounding box center [1147, 576] width 163 height 21
click at [1225, 610] on div "Apply Filters Clear All" at bounding box center [1151, 633] width 202 height 72
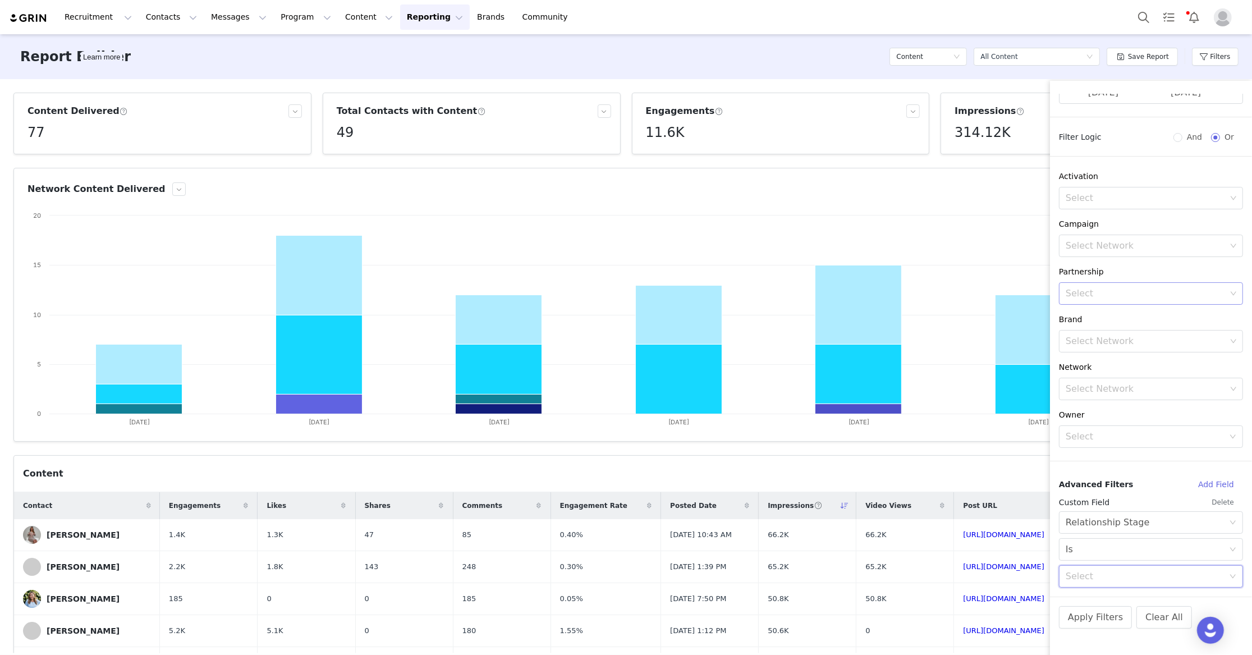
scroll to position [2, 0]
click at [1163, 567] on div "Select" at bounding box center [1147, 576] width 163 height 21
click at [1190, 593] on div "Content Posted Date Custom 07/01/2025 ~ 09/01/2025 Filter Logic And Or Activati…" at bounding box center [1151, 345] width 202 height 502
click at [1189, 553] on div "Select Is" at bounding box center [1147, 549] width 163 height 21
click at [1199, 519] on div "Select Relationship Stage" at bounding box center [1147, 522] width 163 height 21
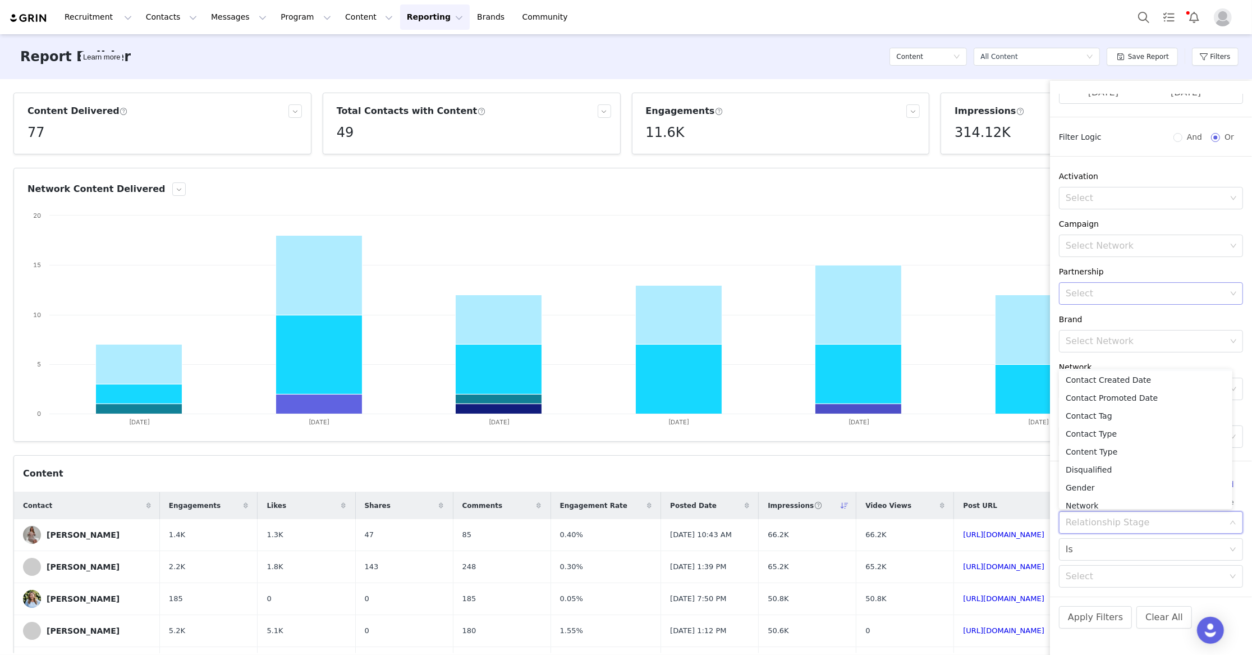
scroll to position [108, 0]
click at [1105, 422] on li "Contact Tag" at bounding box center [1145, 415] width 173 height 18
click at [1119, 551] on div "Select" at bounding box center [1145, 549] width 158 height 11
click at [1117, 574] on li "Is" at bounding box center [1145, 574] width 173 height 18
click at [1117, 578] on div "Select Network" at bounding box center [1146, 576] width 161 height 11
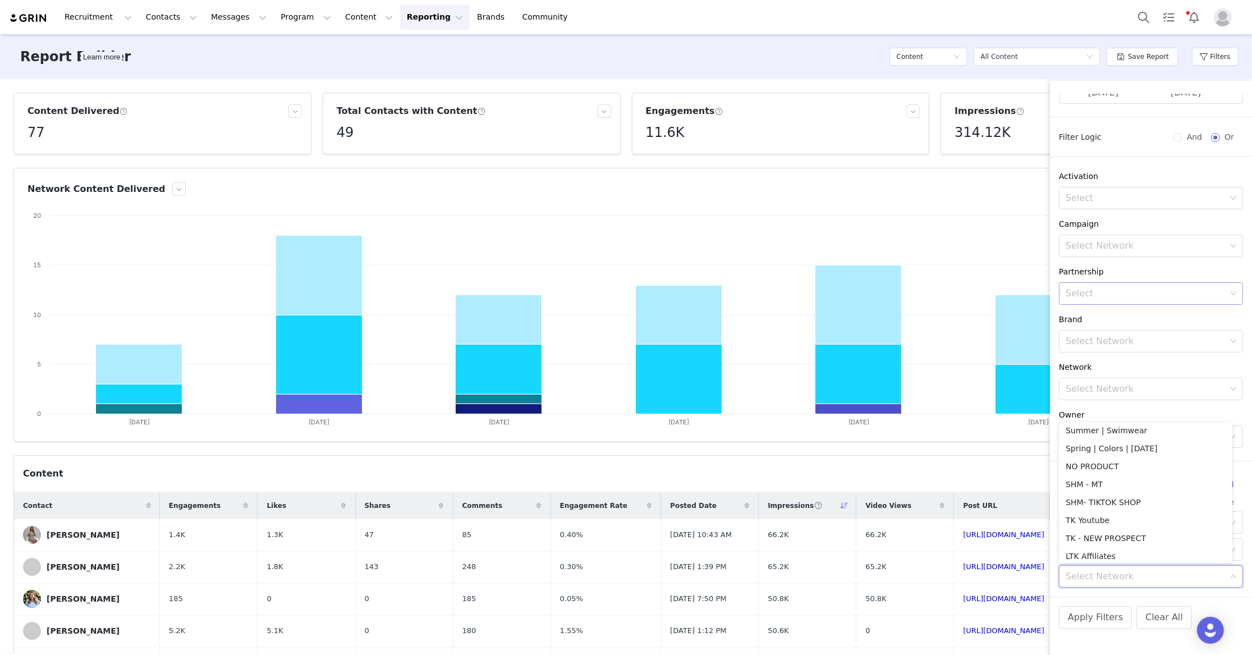
scroll to position [685, 0]
click at [1175, 598] on div "Apply Filters Clear All" at bounding box center [1151, 633] width 202 height 72
click at [1197, 516] on div "Select Contact Tag" at bounding box center [1147, 522] width 163 height 21
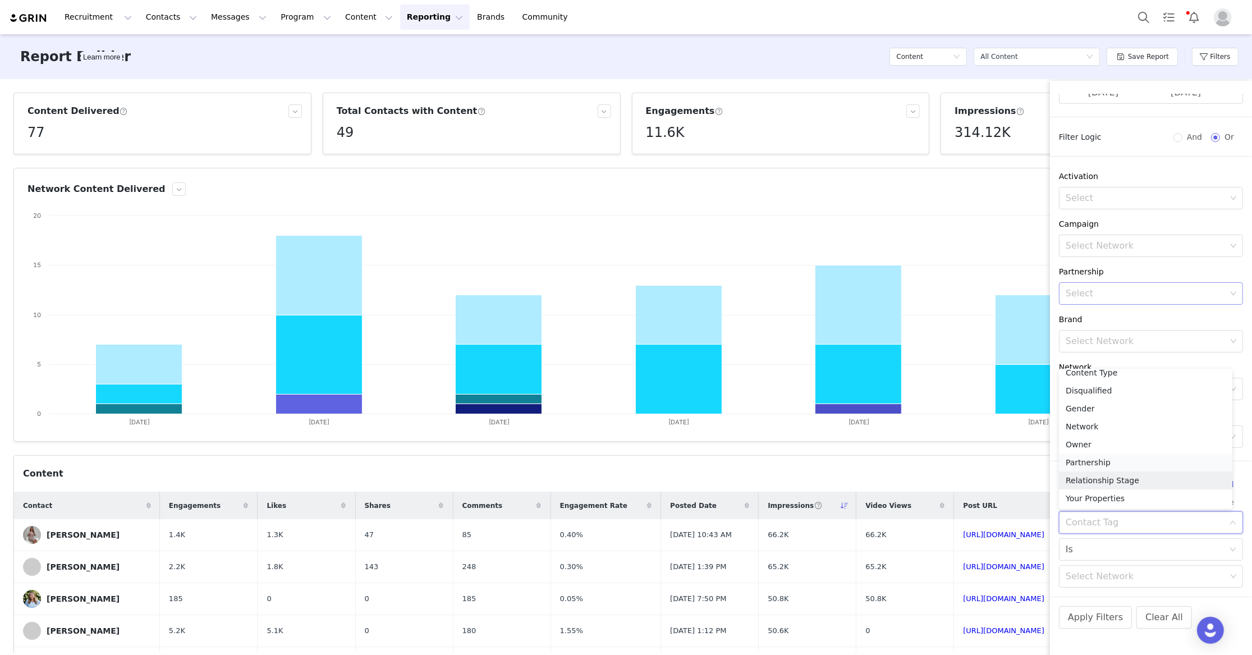
click at [1104, 459] on li "Partnership" at bounding box center [1145, 462] width 173 height 18
click at [1128, 553] on div "Select" at bounding box center [1145, 549] width 158 height 11
click at [1128, 567] on li "Has" at bounding box center [1145, 574] width 173 height 18
click at [1129, 571] on div "Select Network" at bounding box center [1146, 576] width 161 height 11
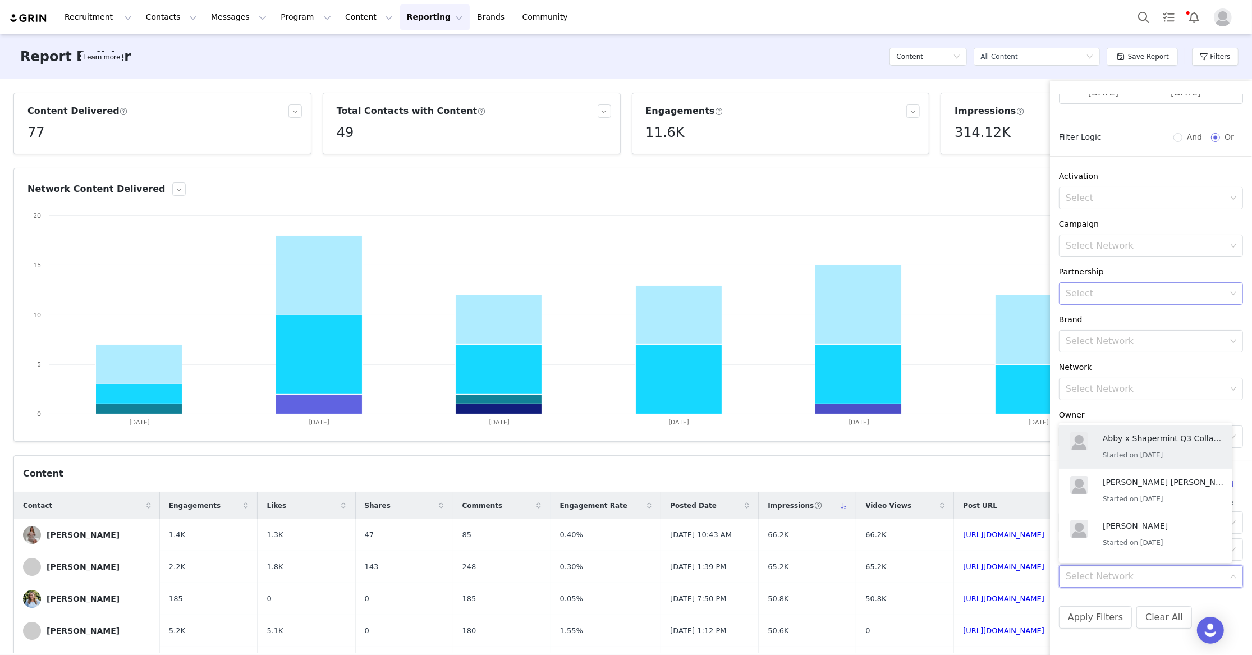
click at [1230, 610] on div "Apply Filters Clear All" at bounding box center [1151, 633] width 202 height 72
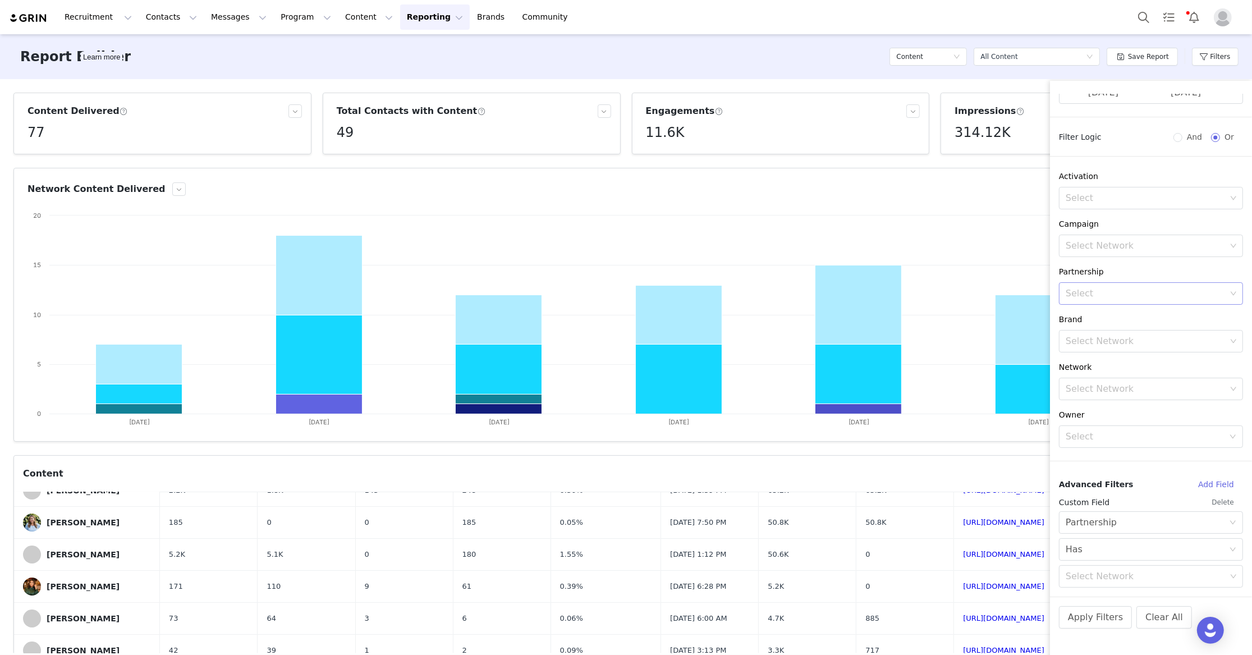
scroll to position [0, 0]
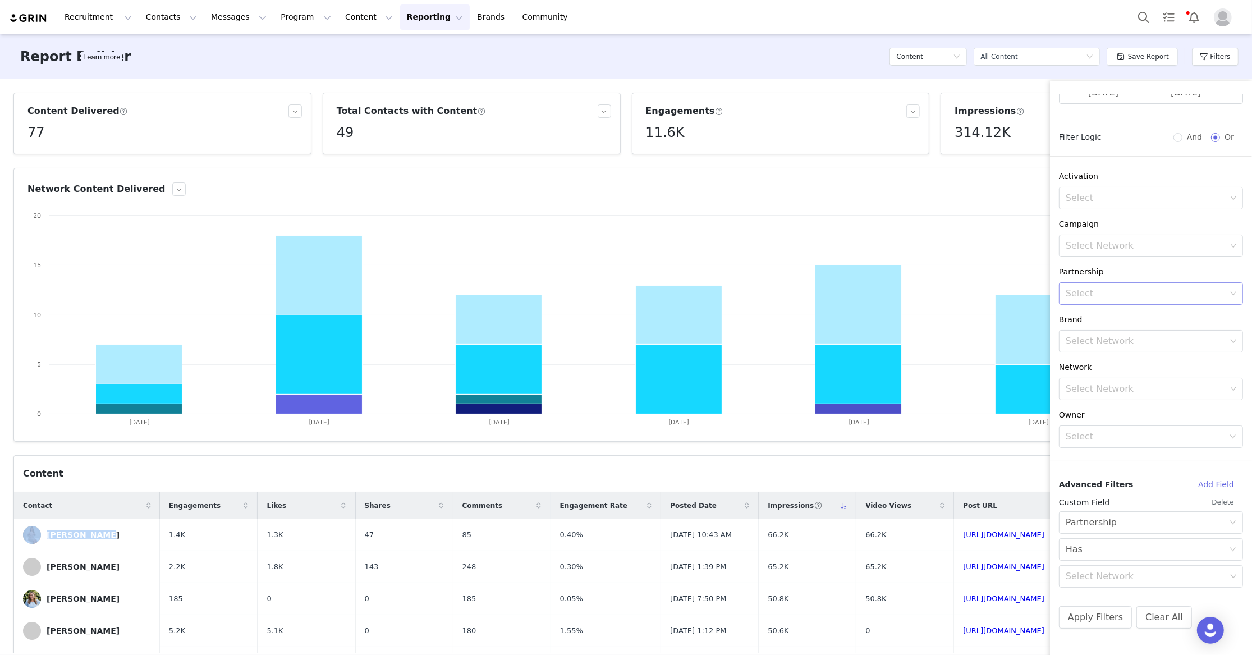
drag, startPoint x: 59, startPoint y: 535, endPoint x: 130, endPoint y: 327, distance: 220.4
click at [130, 327] on div "Content Delivered 77 Total Contacts with Content 49 Engagements 11.6K Impressio…" at bounding box center [626, 366] width 1252 height 574
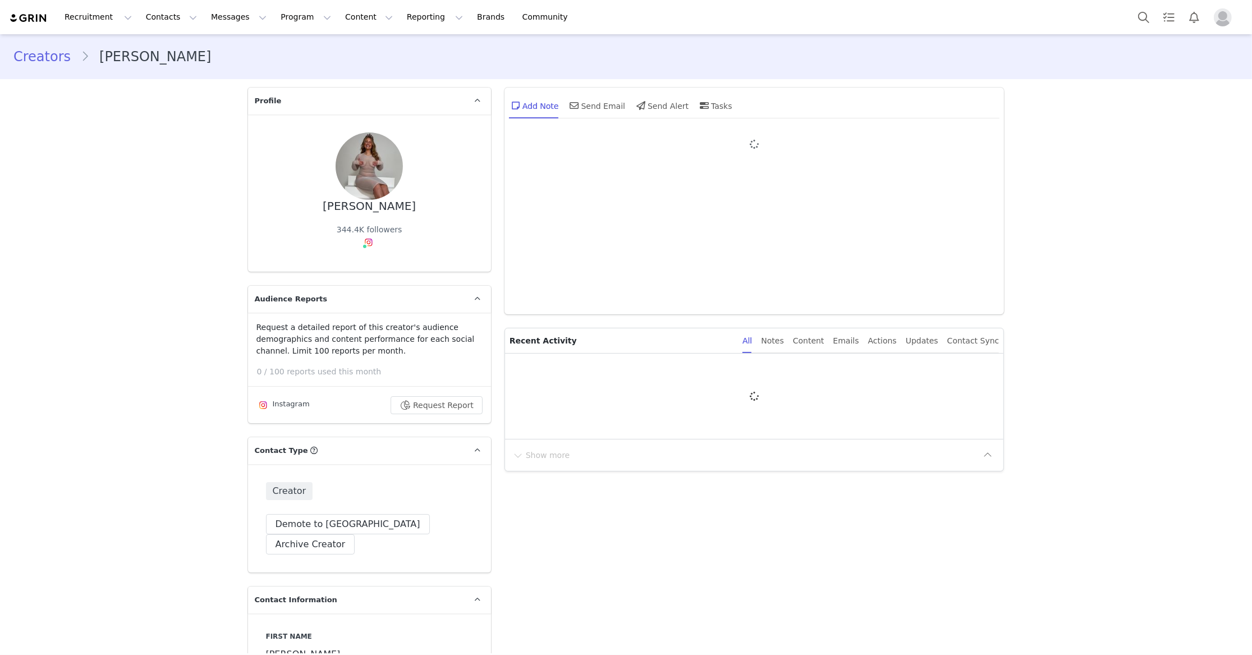
type input "+1 ([GEOGRAPHIC_DATA])"
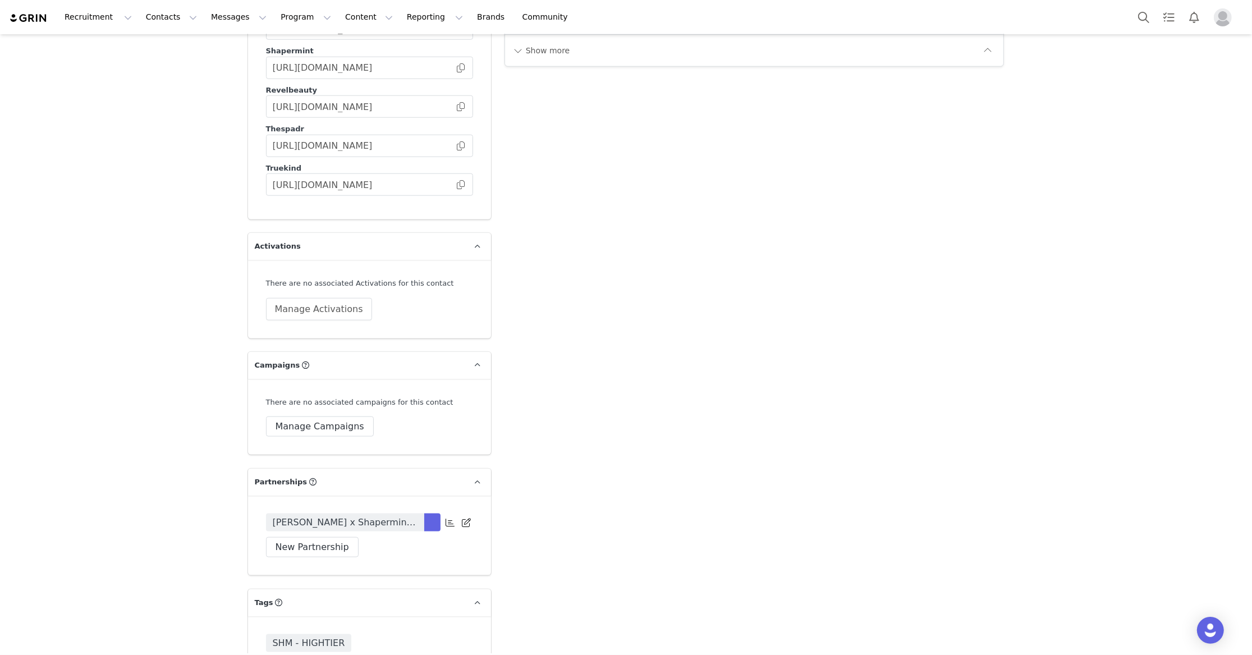
scroll to position [1713, 0]
